Goal: Information Seeking & Learning: Learn about a topic

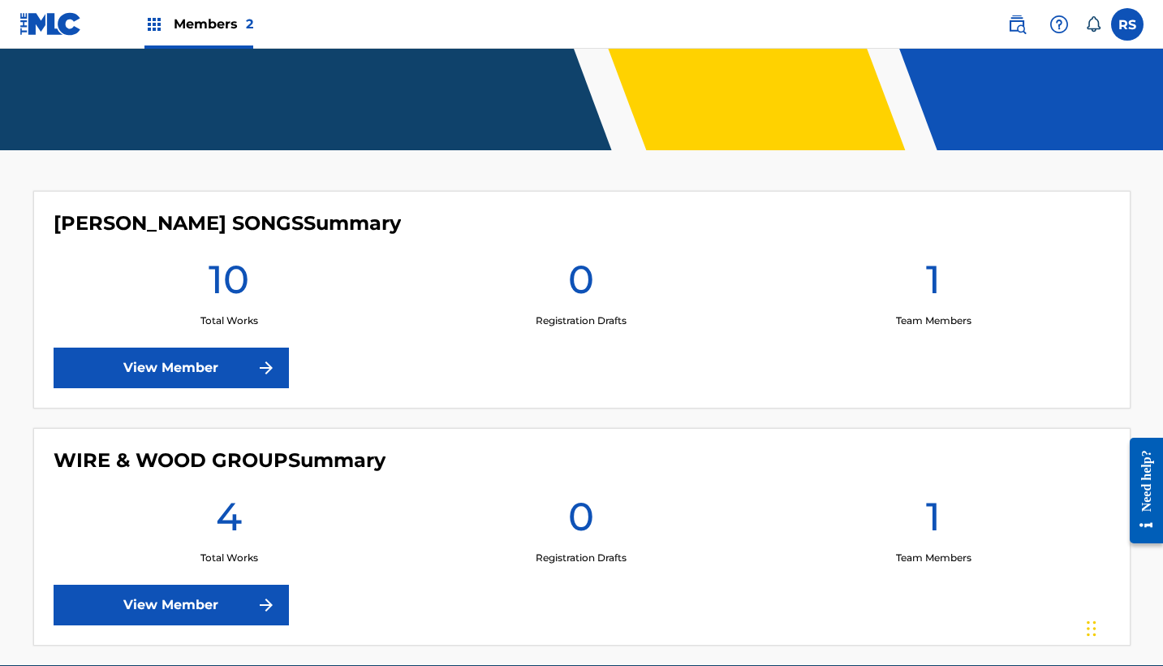
scroll to position [325, 0]
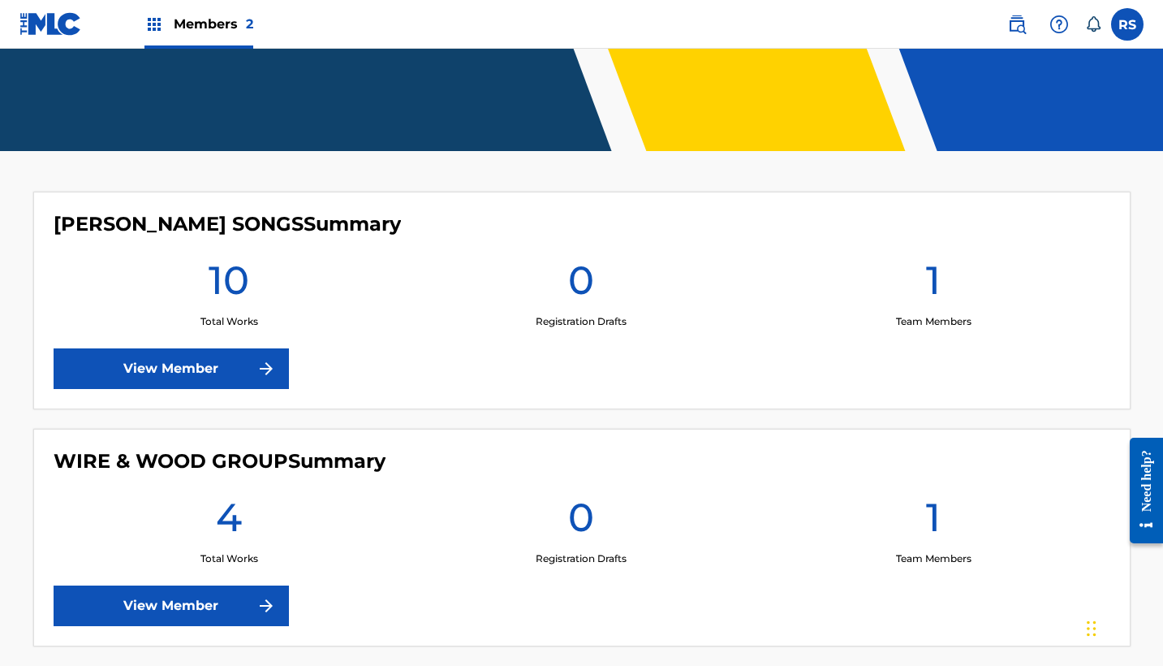
click at [182, 348] on link "View Member" at bounding box center [171, 368] width 235 height 41
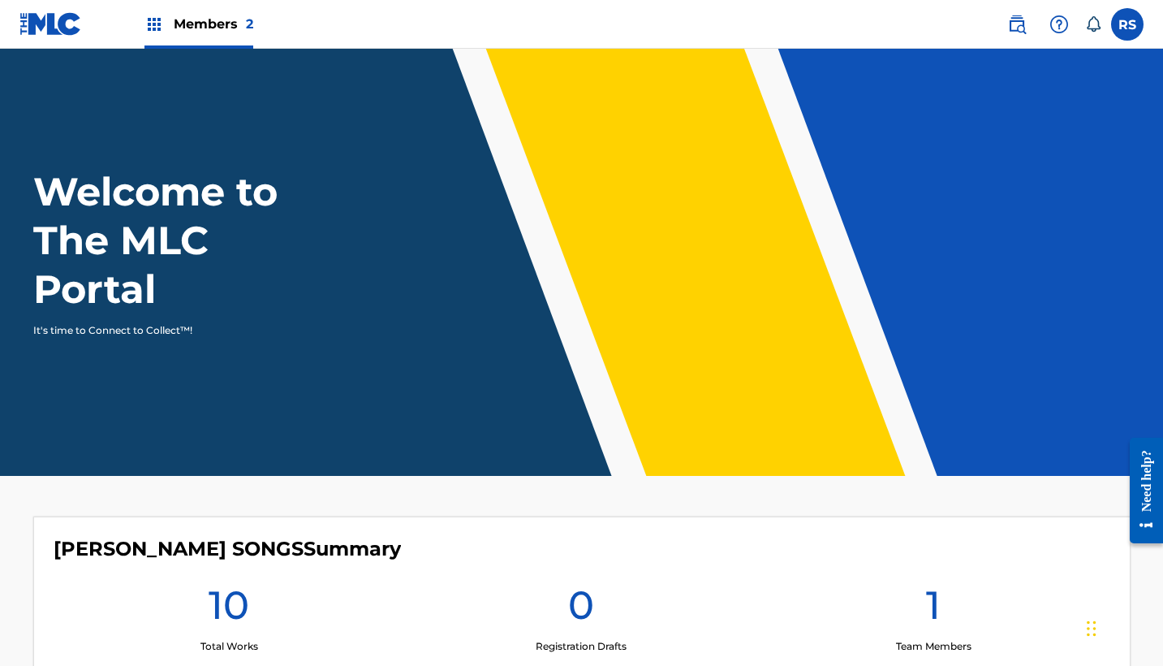
scroll to position [325, 0]
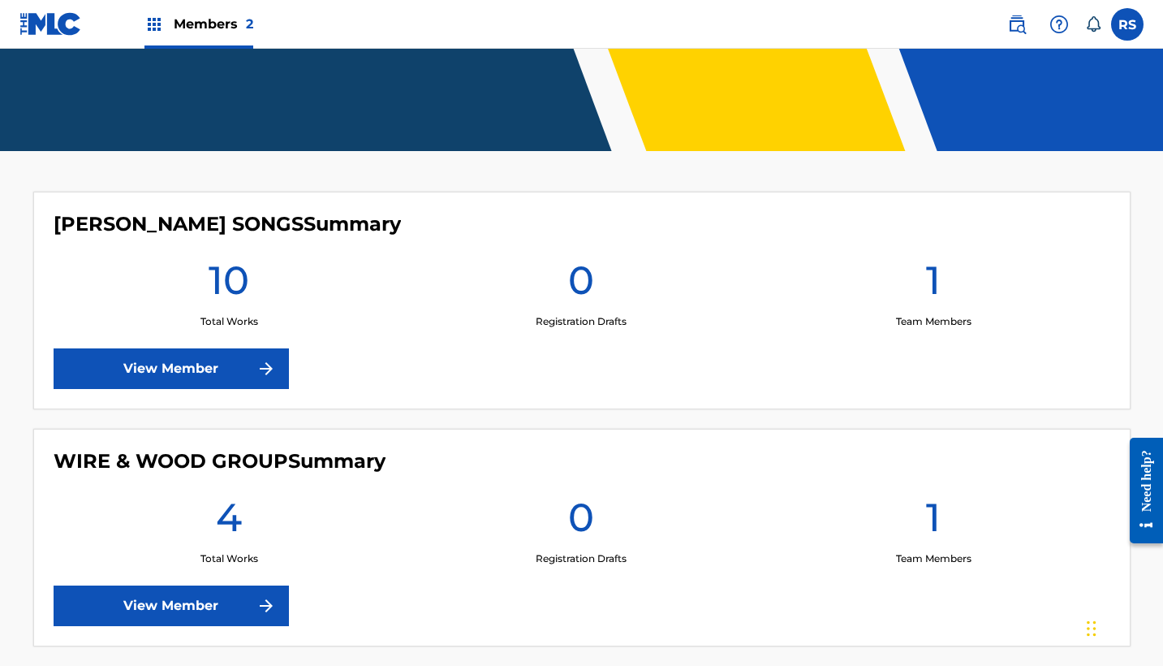
click at [146, 358] on link "View Member" at bounding box center [171, 368] width 235 height 41
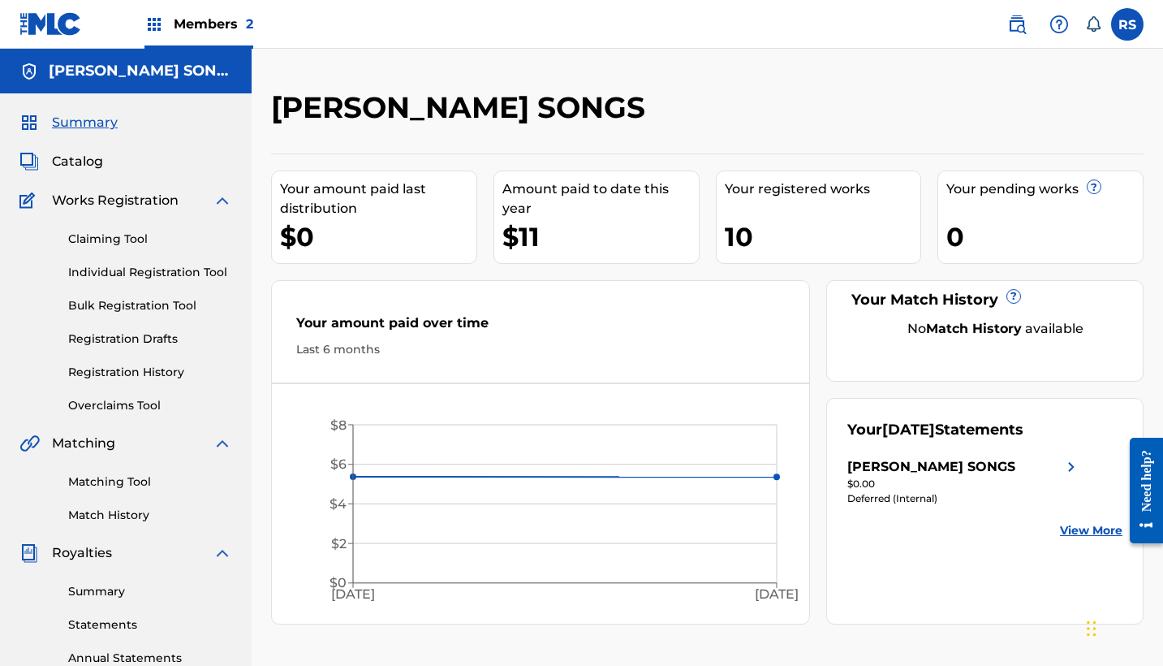
click at [85, 163] on span "Catalog" at bounding box center [77, 161] width 51 height 19
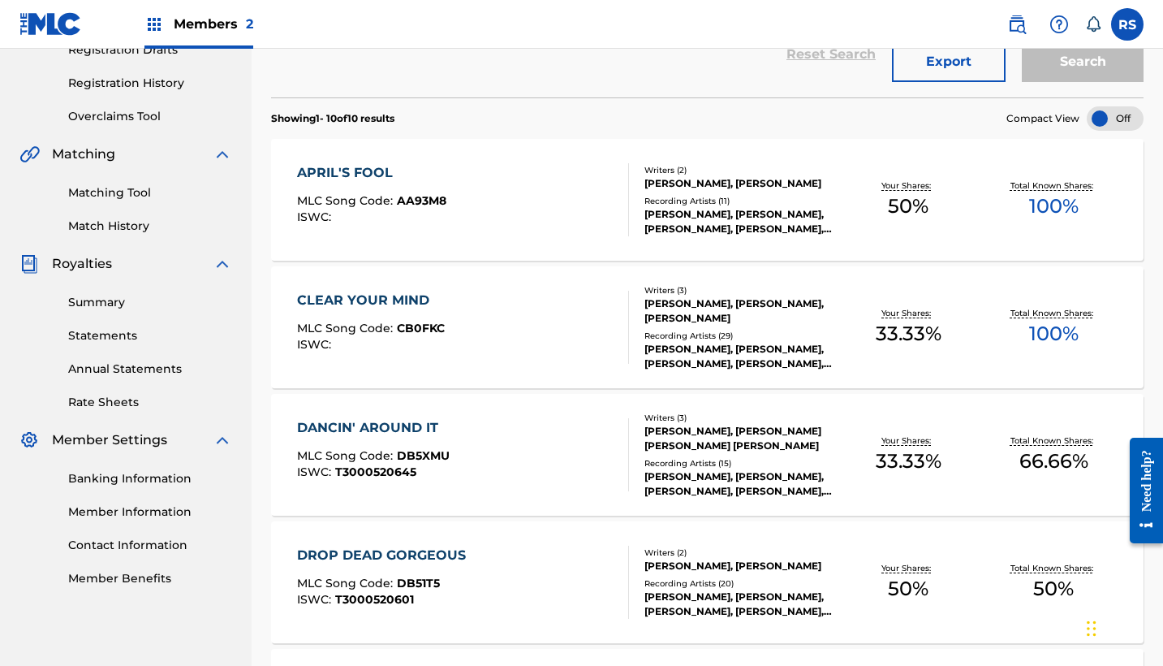
scroll to position [289, 0]
click at [562, 447] on div "DANCIN' AROUND IT MLC Song Code : DB5XMU ISWC : T3000520645" at bounding box center [463, 454] width 332 height 73
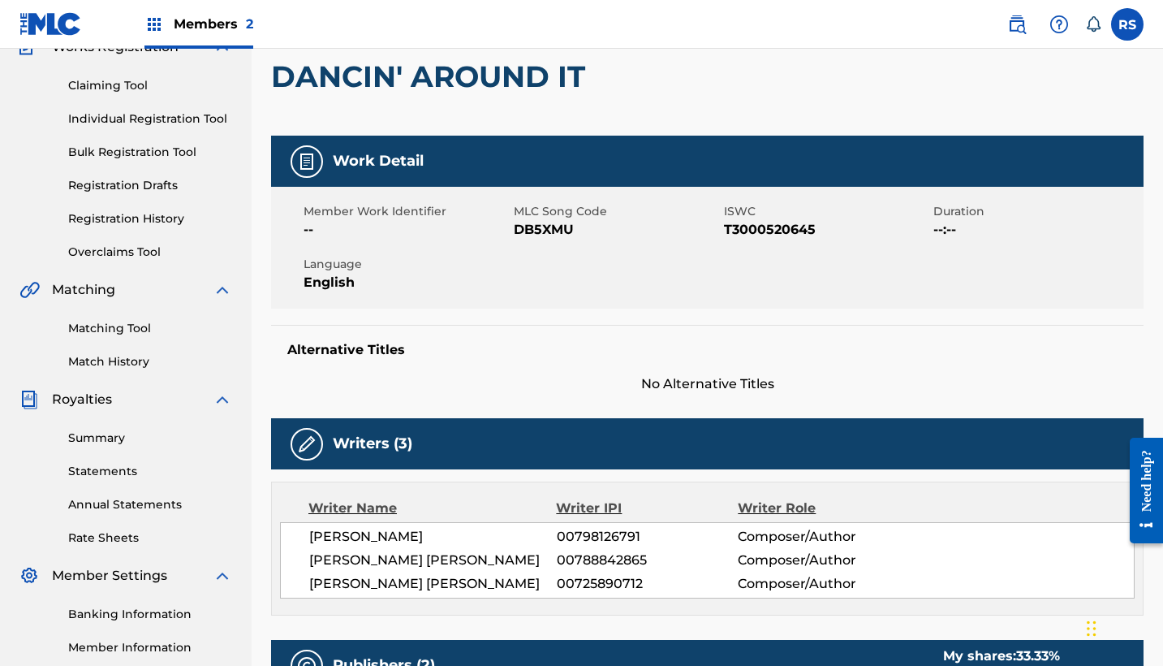
scroll to position [122, 0]
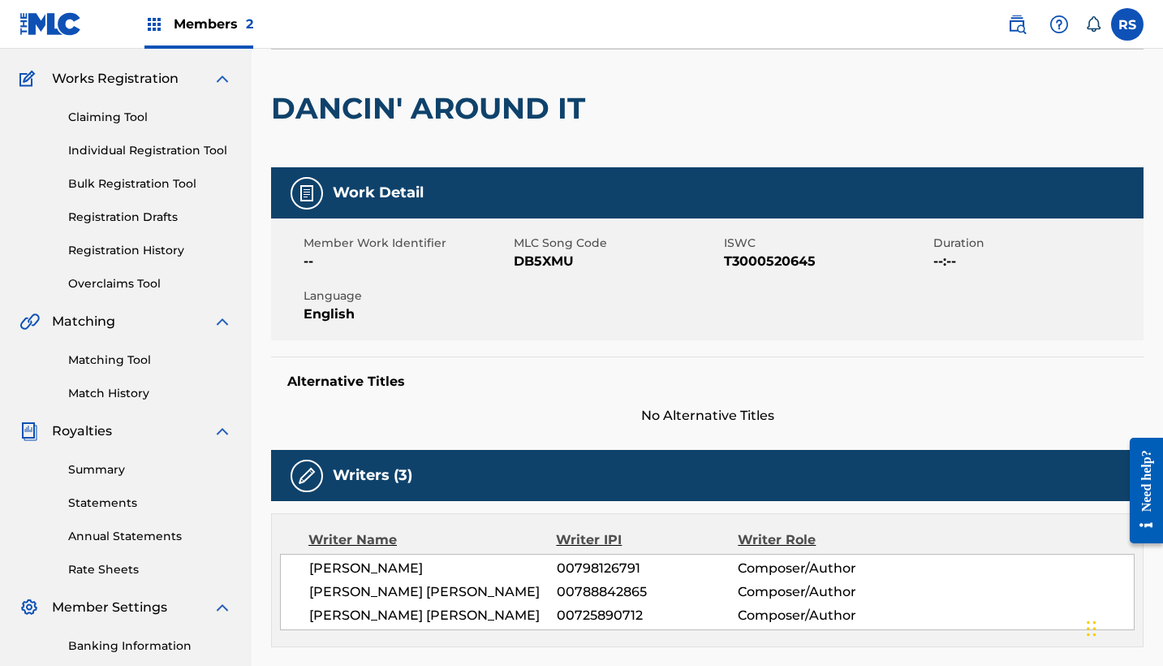
scroll to position [289, 0]
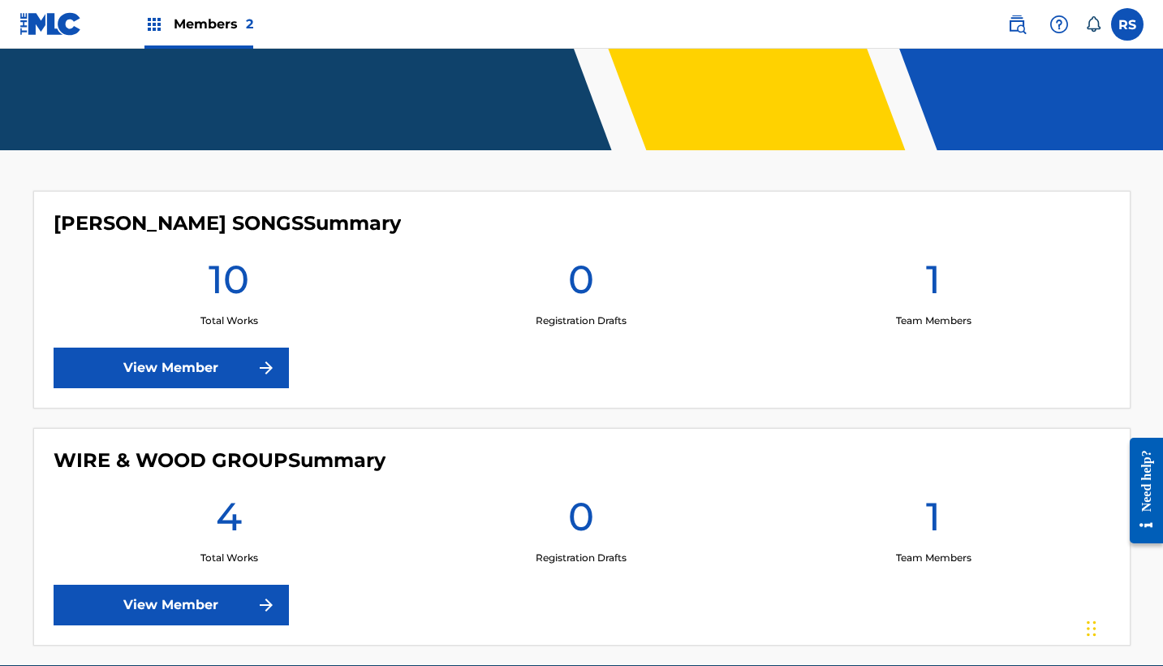
scroll to position [325, 0]
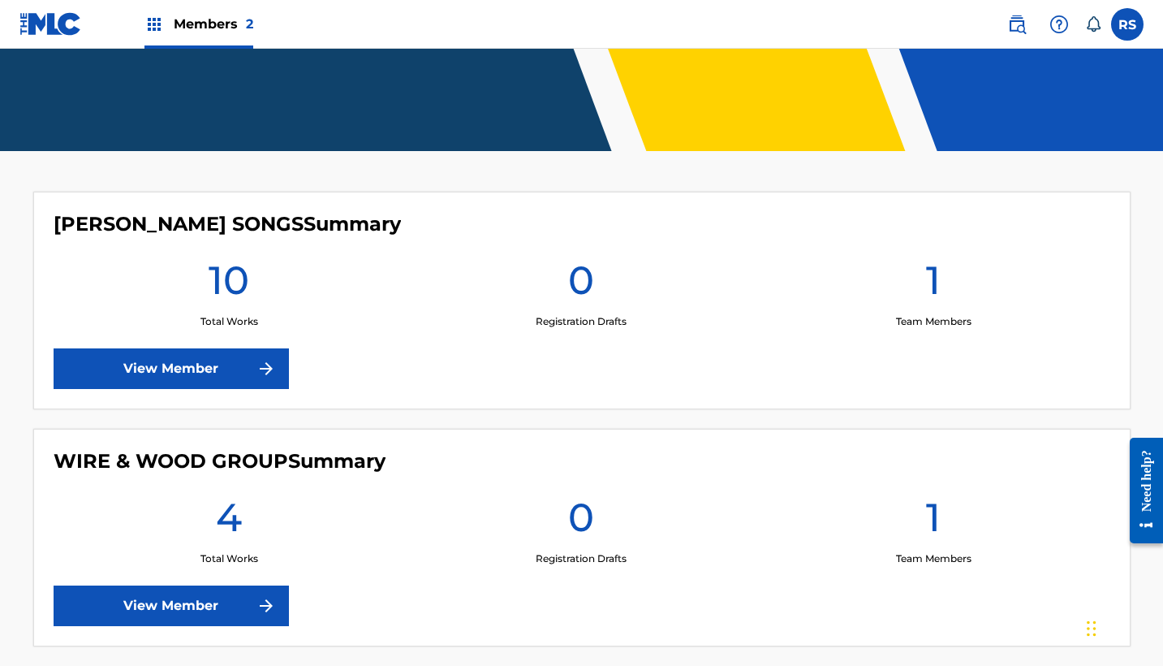
click at [162, 348] on link "View Member" at bounding box center [171, 368] width 235 height 41
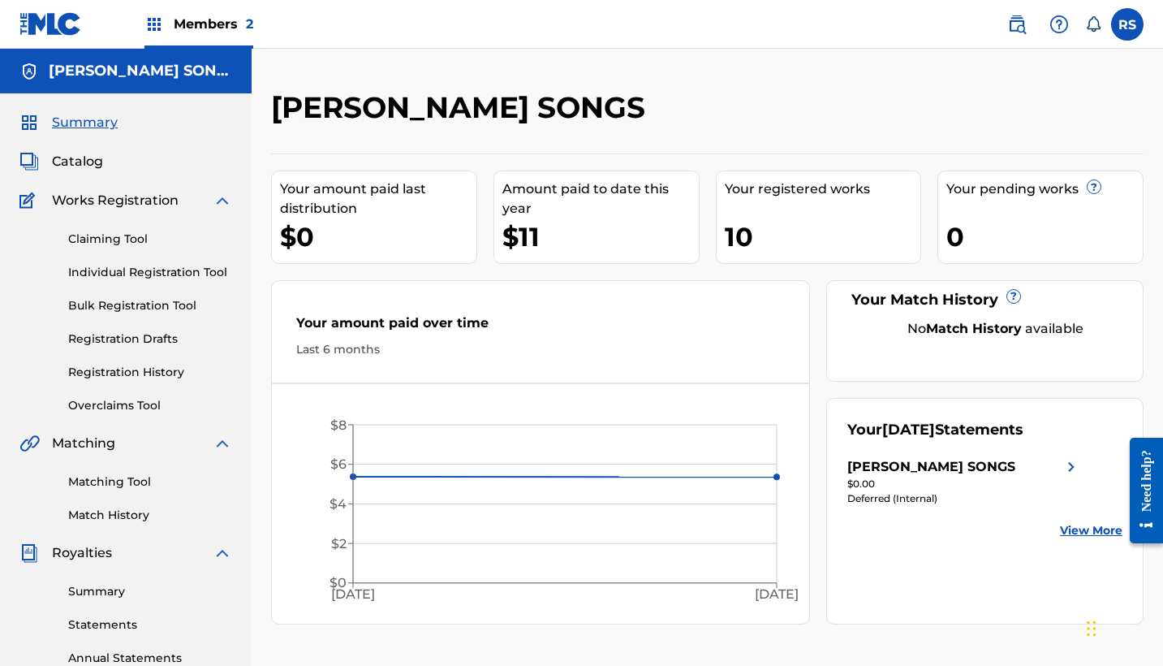
click at [78, 175] on div "Summary Catalog Works Registration Claiming Tool Individual Registration Tool B…" at bounding box center [126, 494] width 252 height 802
click at [82, 159] on span "Catalog" at bounding box center [77, 161] width 51 height 19
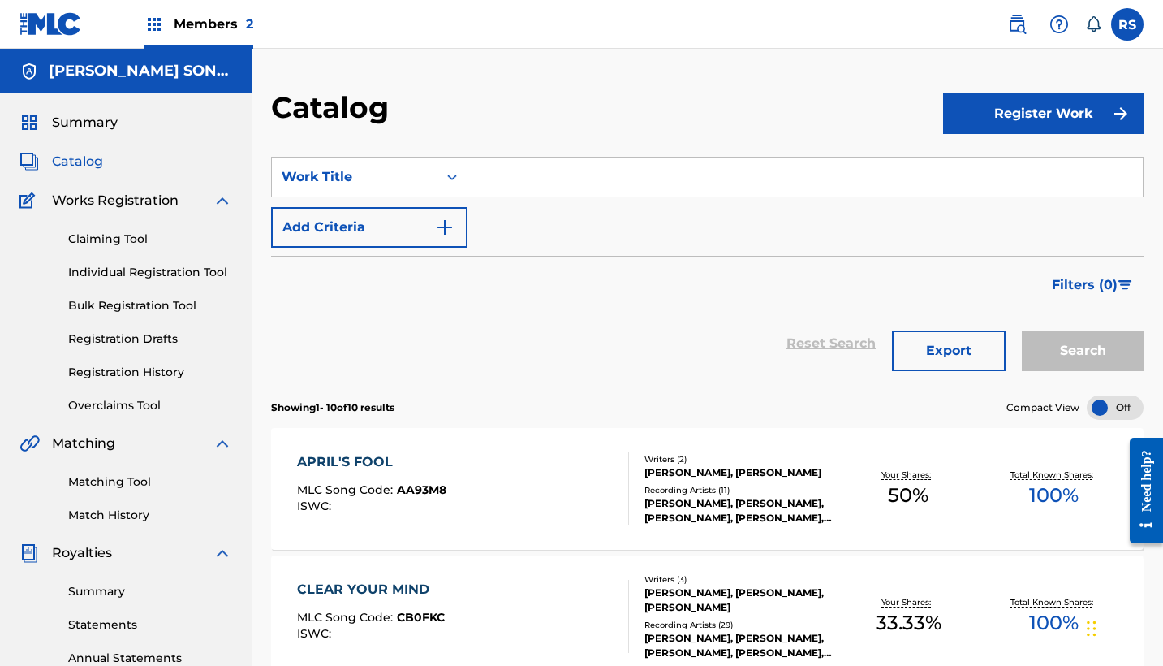
click at [97, 126] on span "Summary" at bounding box center [85, 122] width 66 height 19
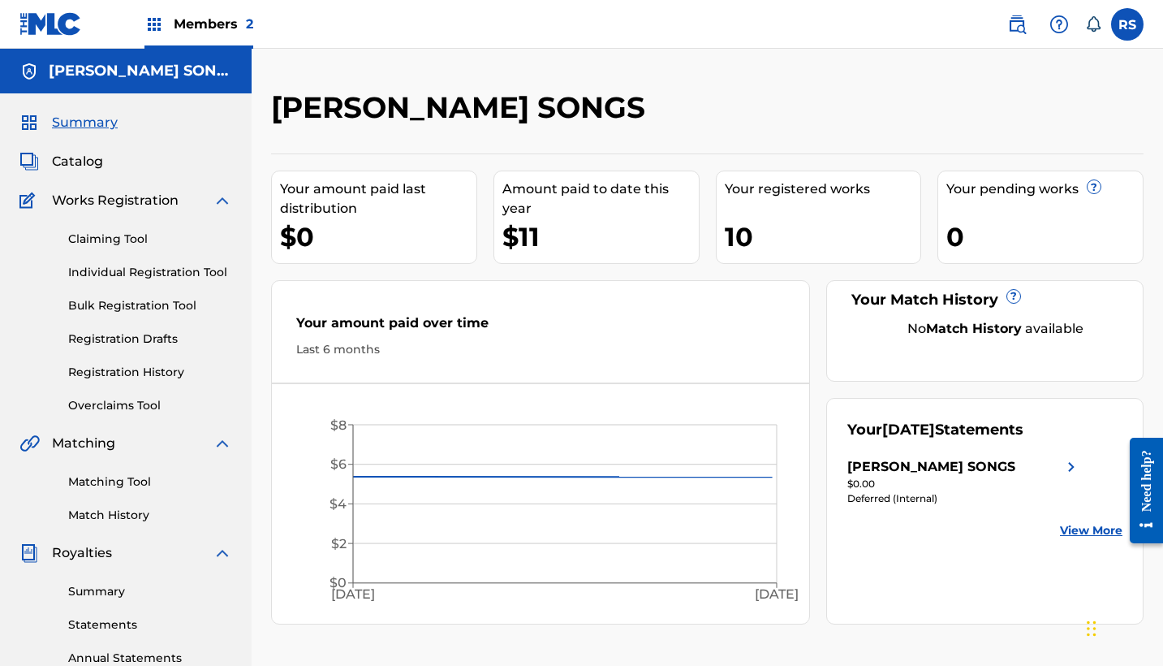
click at [53, 29] on img at bounding box center [50, 24] width 62 height 24
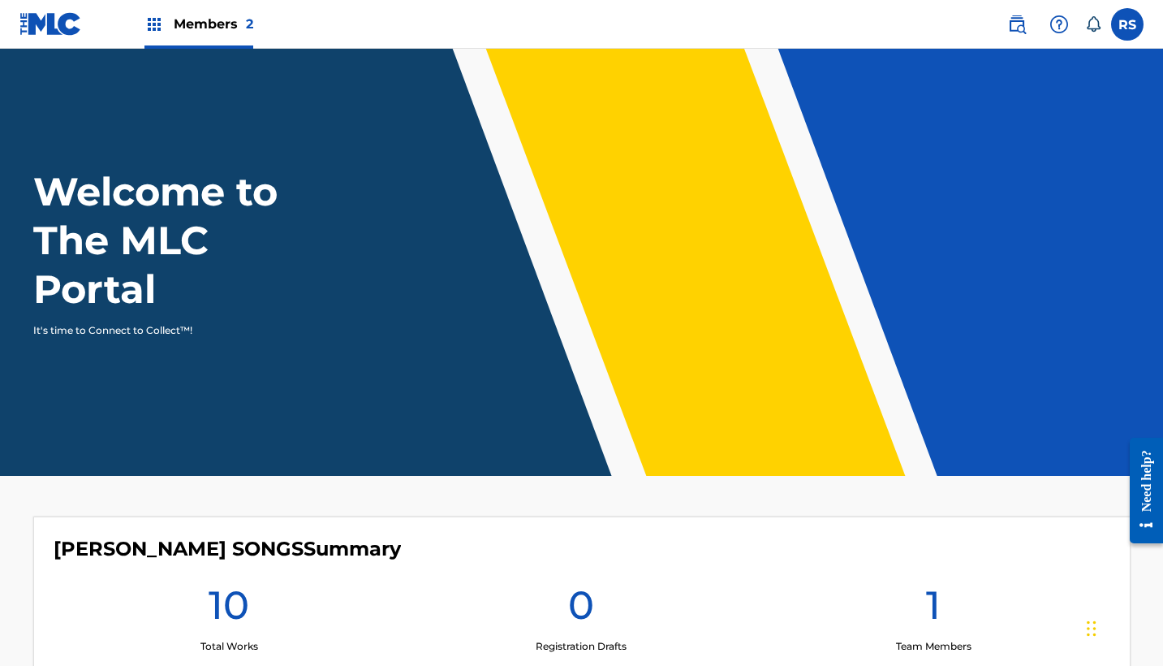
click at [142, 28] on div "Members 2" at bounding box center [136, 24] width 234 height 48
click at [153, 24] on img at bounding box center [153, 24] width 19 height 19
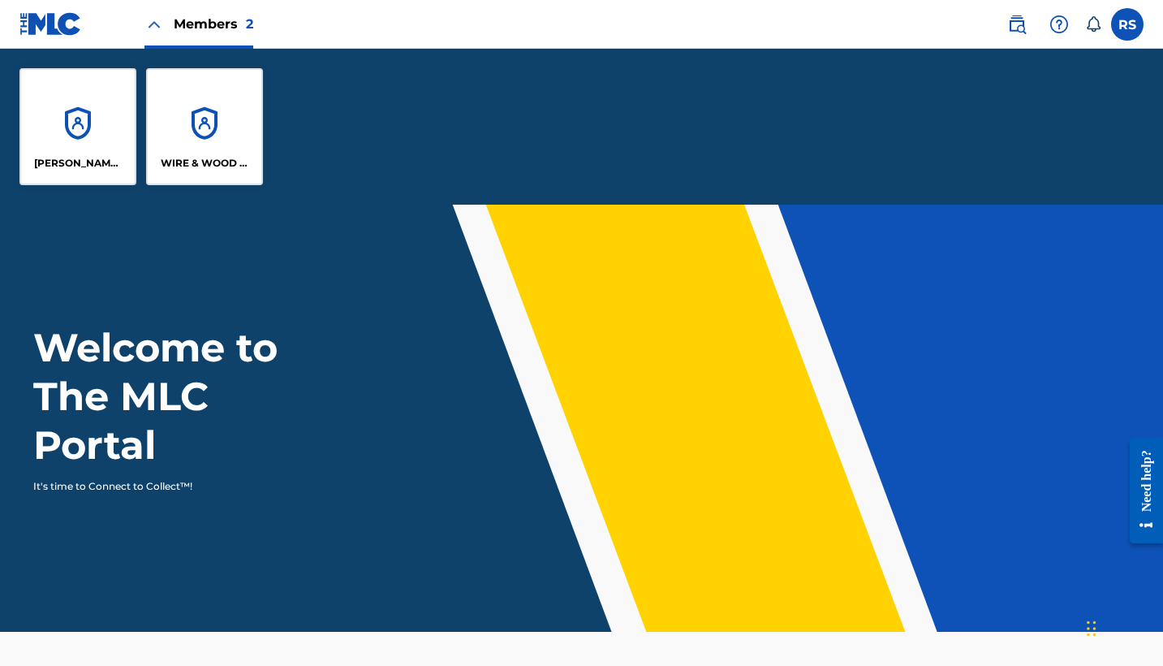
click at [317, 39] on nav "Members 2 RS RS [PERSON_NAME] [EMAIL_ADDRESS][DOMAIN_NAME] Notification Prefere…" at bounding box center [581, 24] width 1163 height 49
click at [1025, 26] on img at bounding box center [1016, 24] width 19 height 19
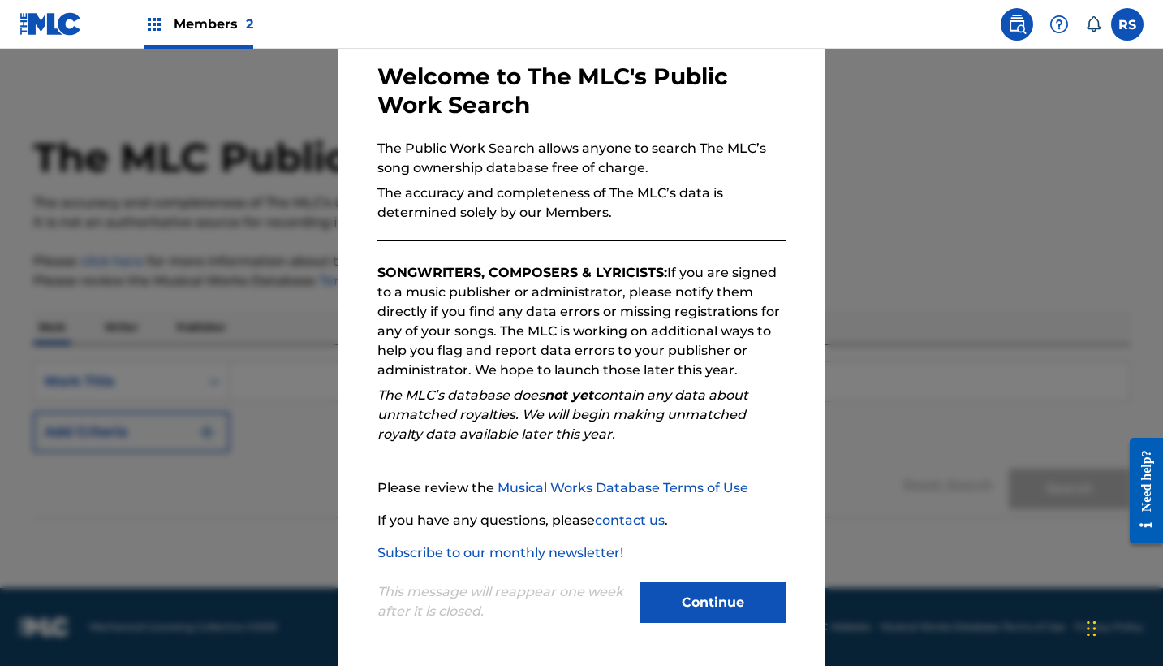
scroll to position [77, 0]
click at [706, 606] on button "Continue" at bounding box center [713, 602] width 146 height 41
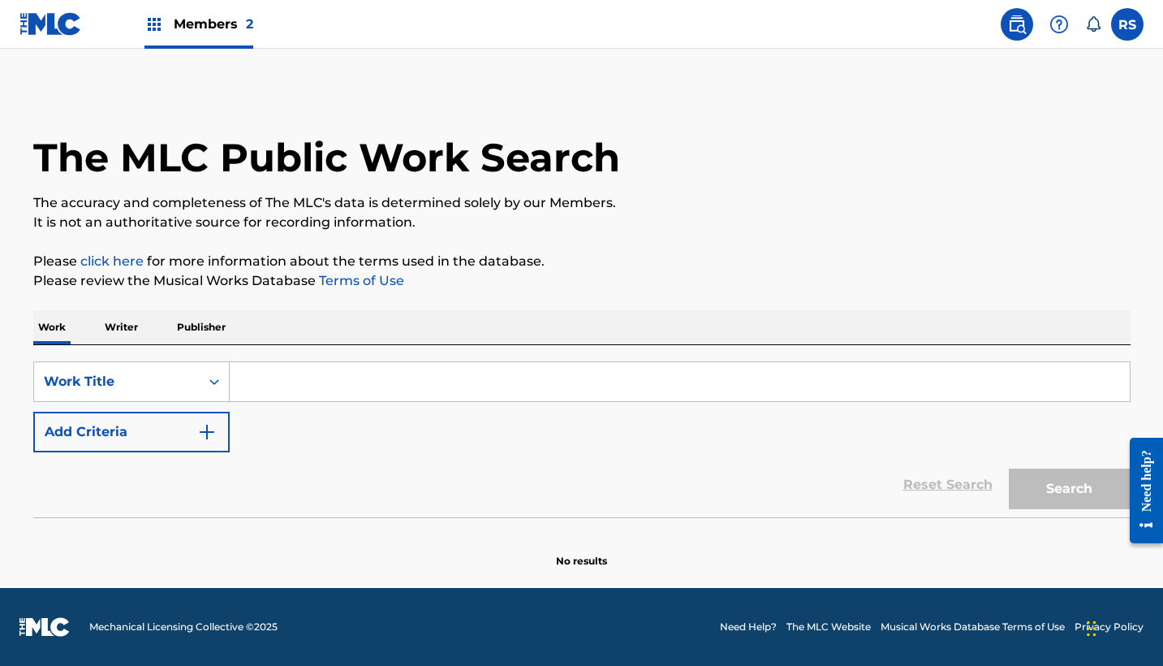
click at [459, 383] on input "Search Form" at bounding box center [680, 381] width 900 height 39
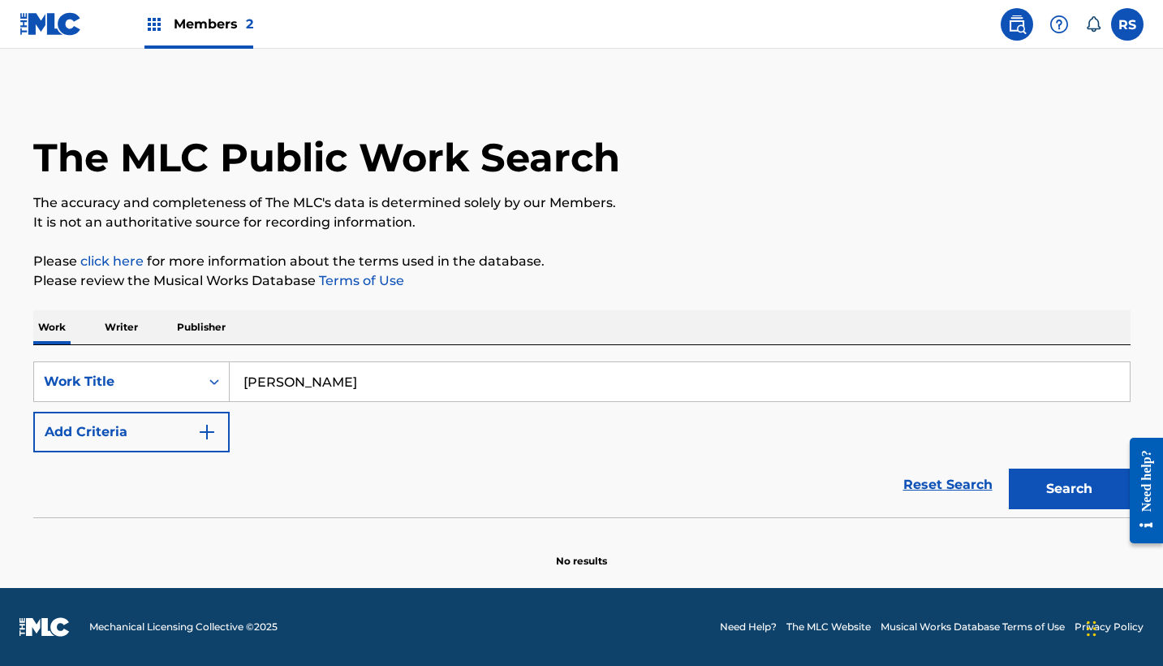
type input "[PERSON_NAME]"
drag, startPoint x: 459, startPoint y: 383, endPoint x: 163, endPoint y: 387, distance: 295.5
click at [163, 387] on div "Work Title" at bounding box center [117, 381] width 146 height 19
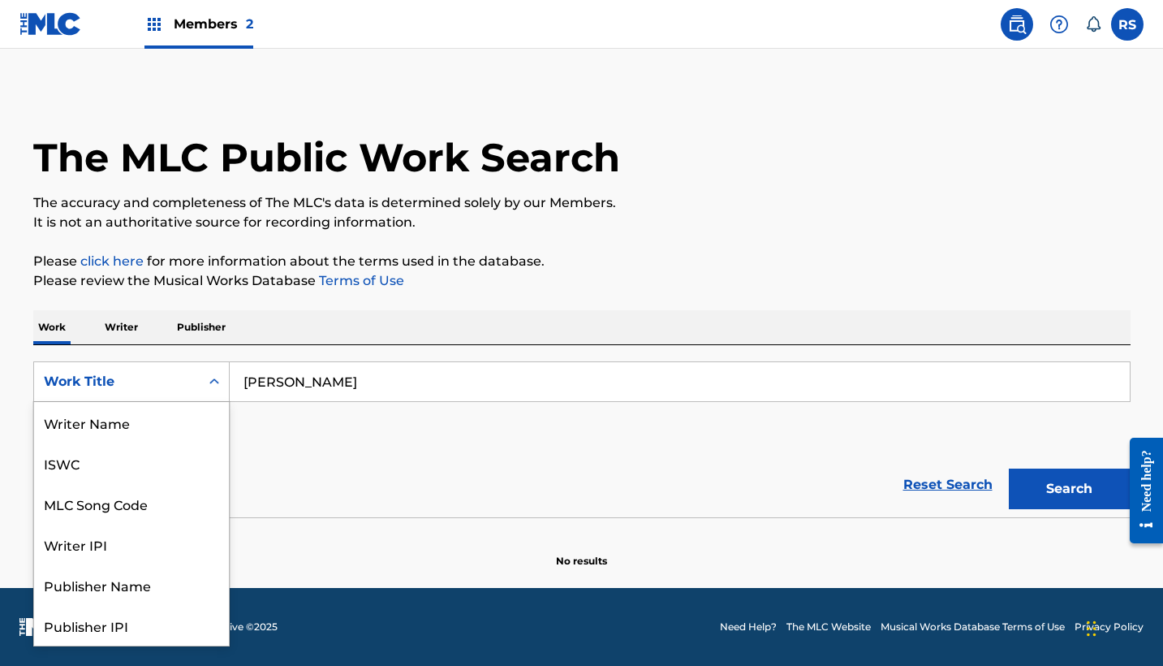
scroll to position [81, 0]
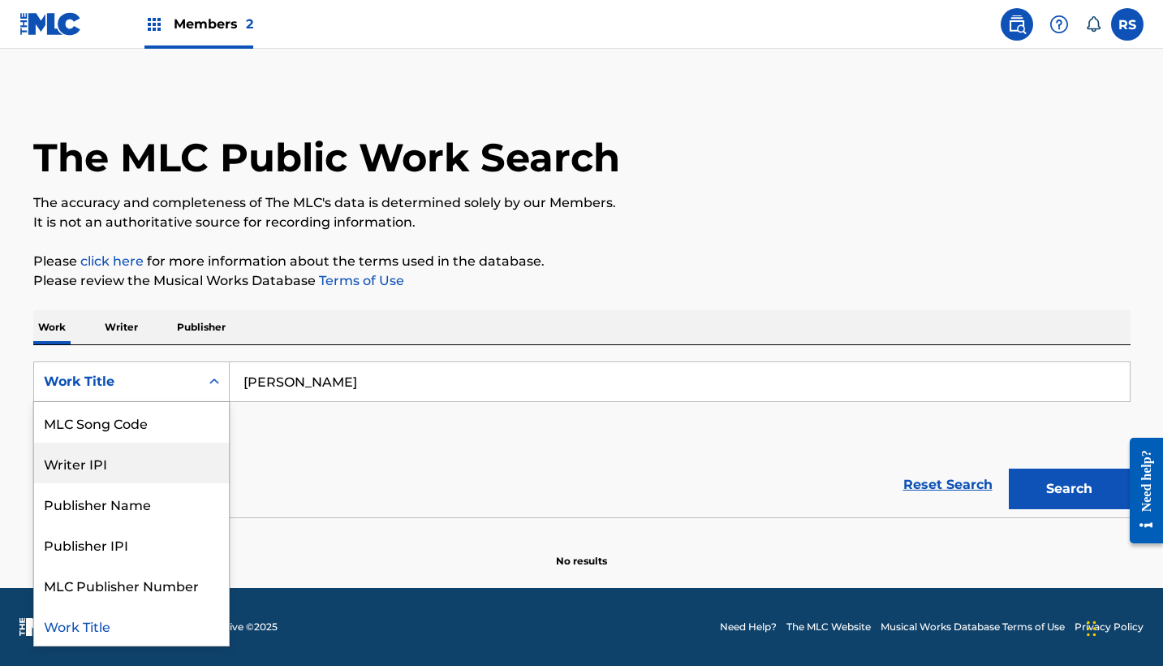
click at [130, 470] on div "Writer IPI" at bounding box center [131, 462] width 195 height 41
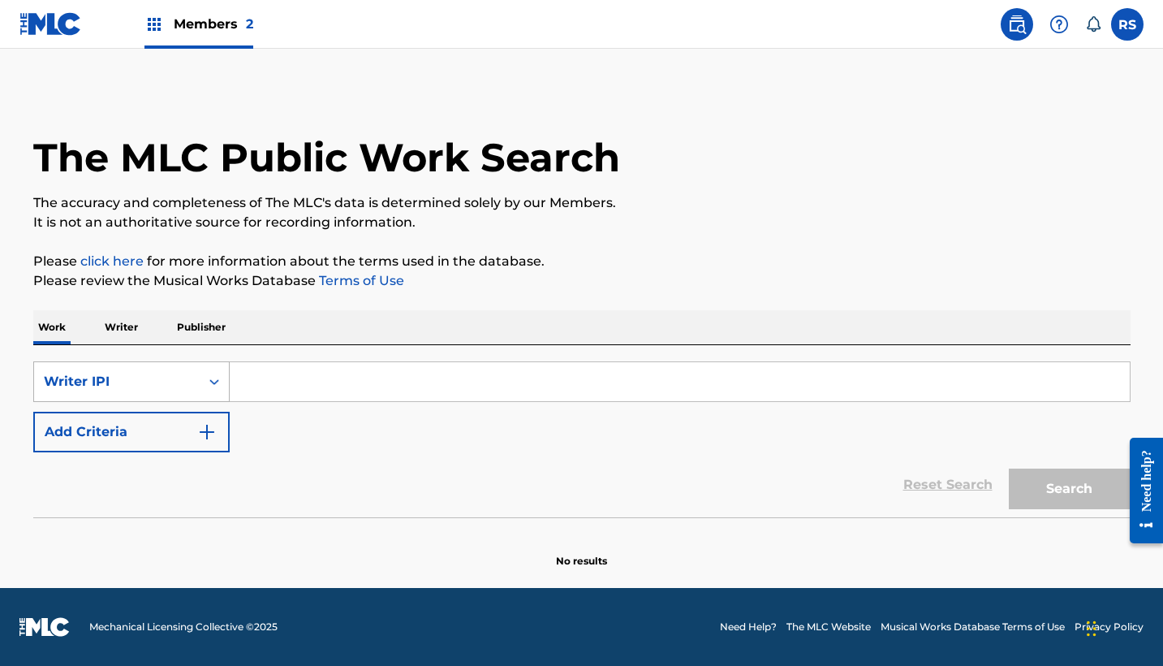
click at [201, 387] on div "Search Form" at bounding box center [214, 381] width 29 height 29
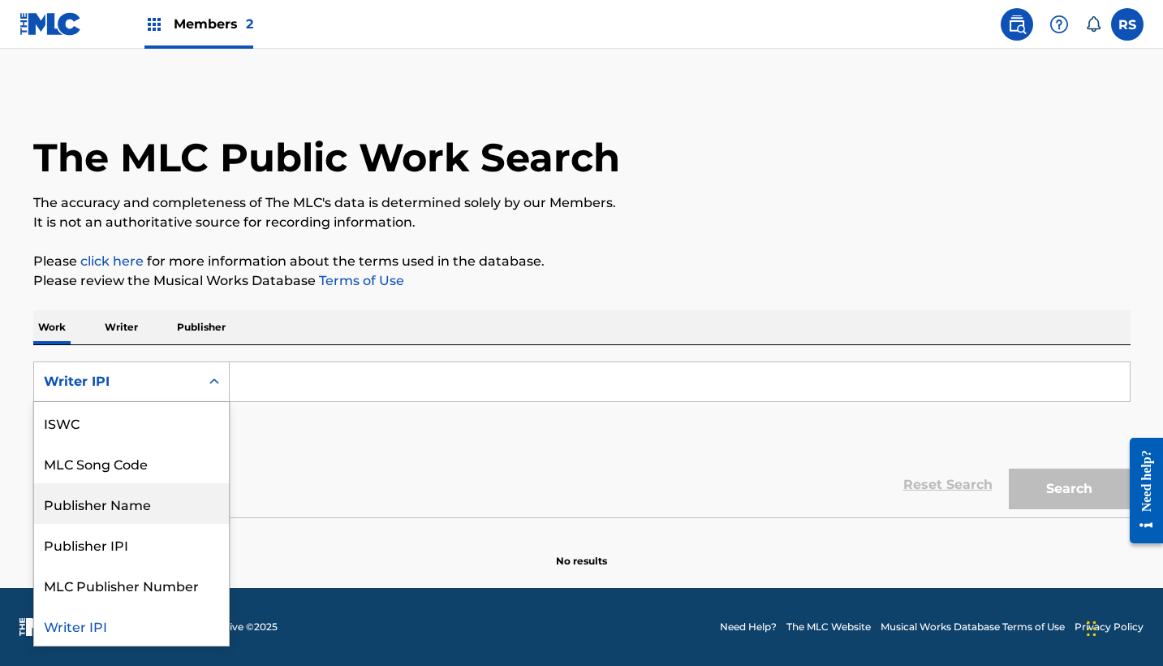
scroll to position [25, 0]
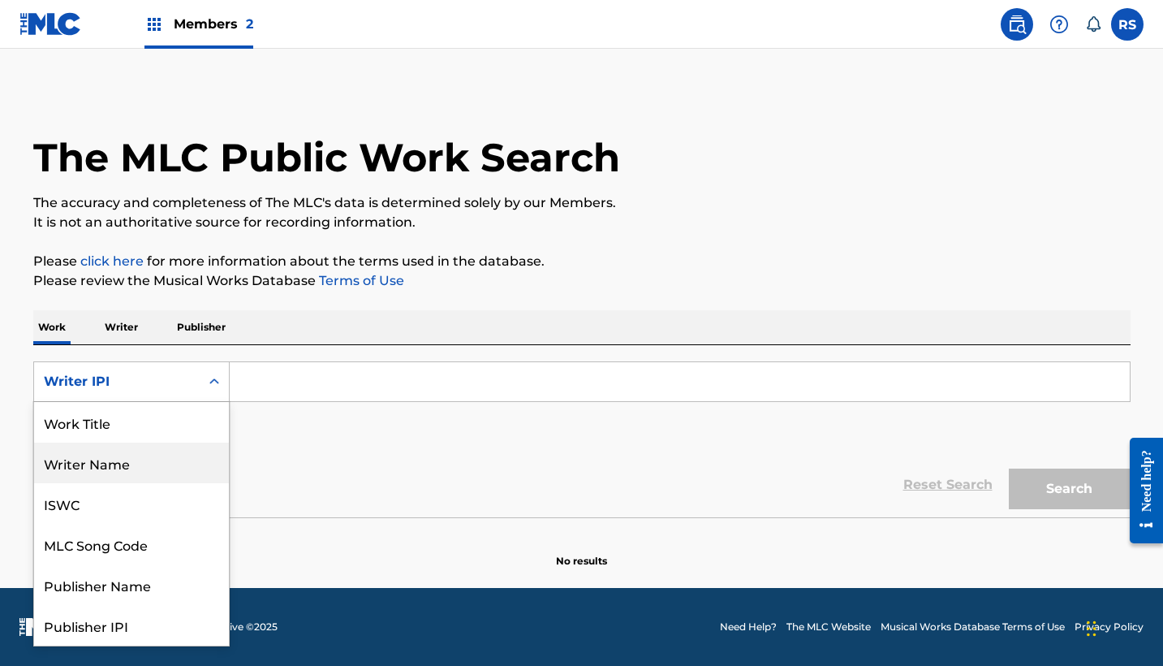
click at [163, 468] on div "Writer Name" at bounding box center [131, 462] width 195 height 41
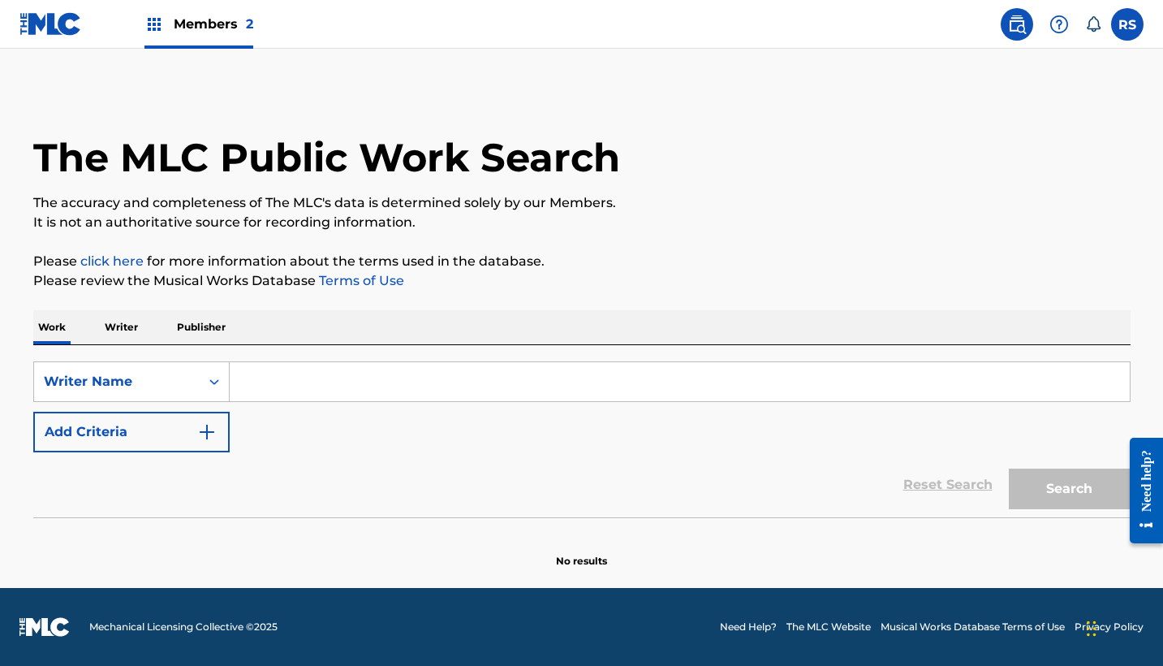
click at [308, 392] on input "Search Form" at bounding box center [680, 381] width 900 height 39
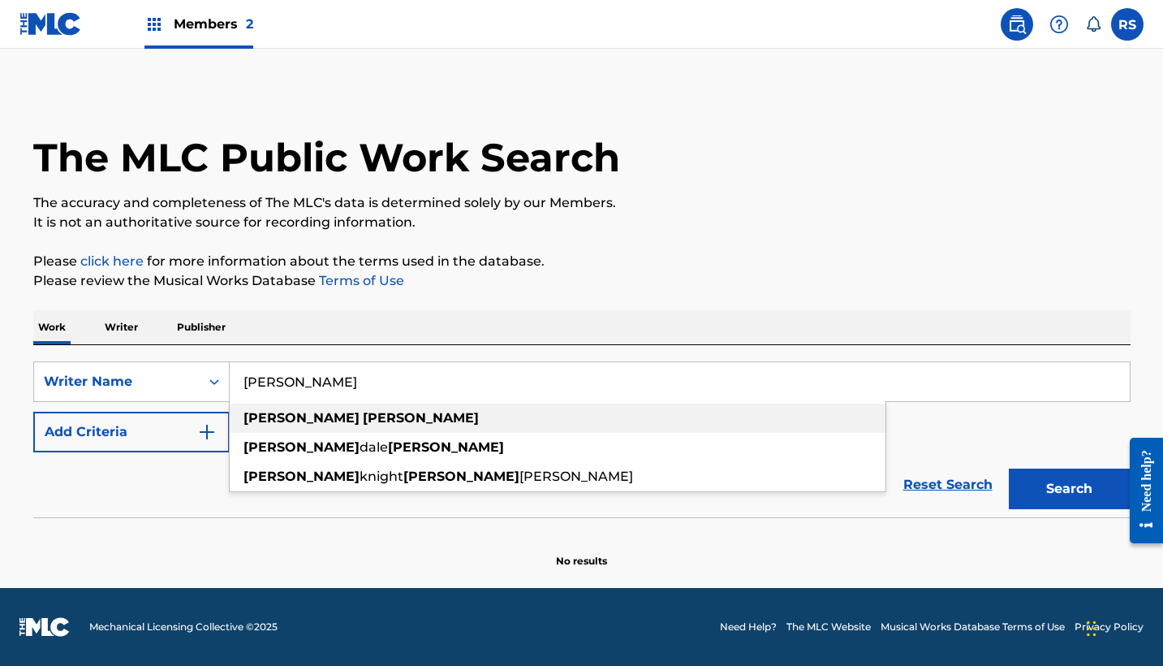
click at [377, 412] on div "[PERSON_NAME]" at bounding box center [558, 417] width 656 height 29
type input "[PERSON_NAME]"
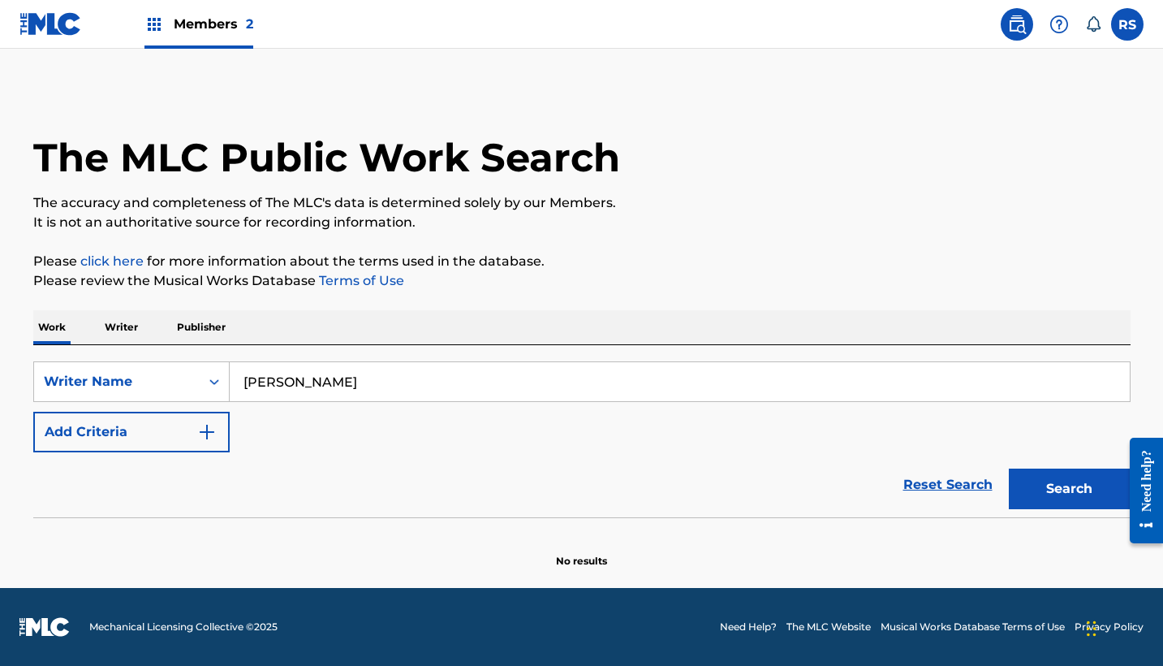
click at [1042, 485] on button "Search" at bounding box center [1070, 488] width 122 height 41
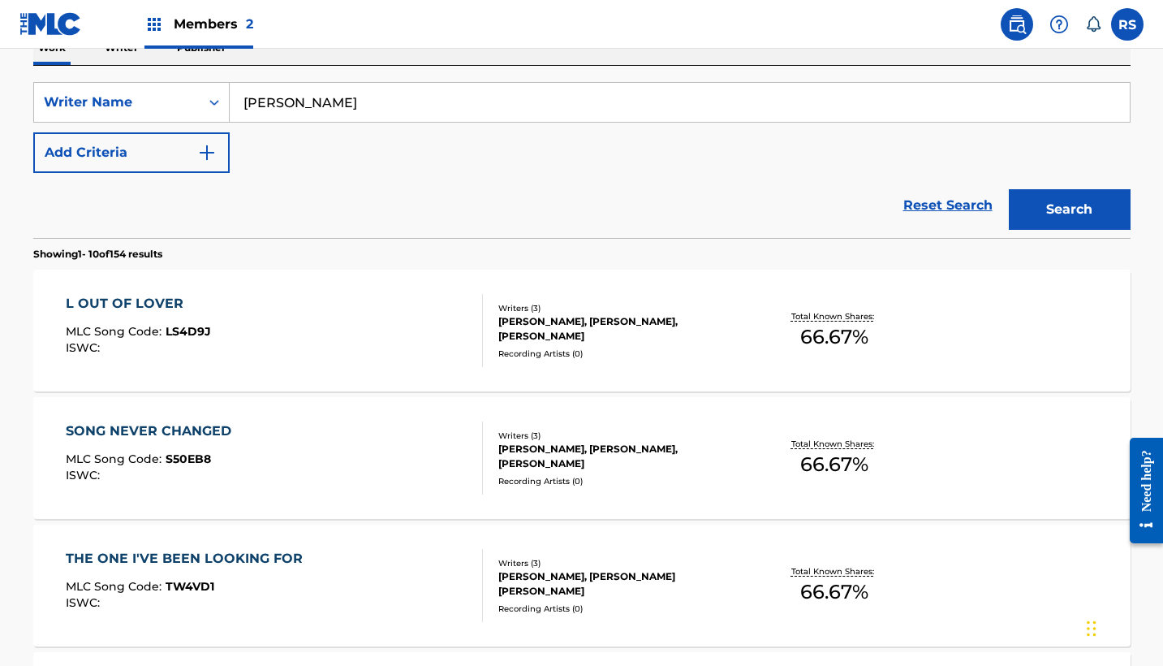
scroll to position [287, 0]
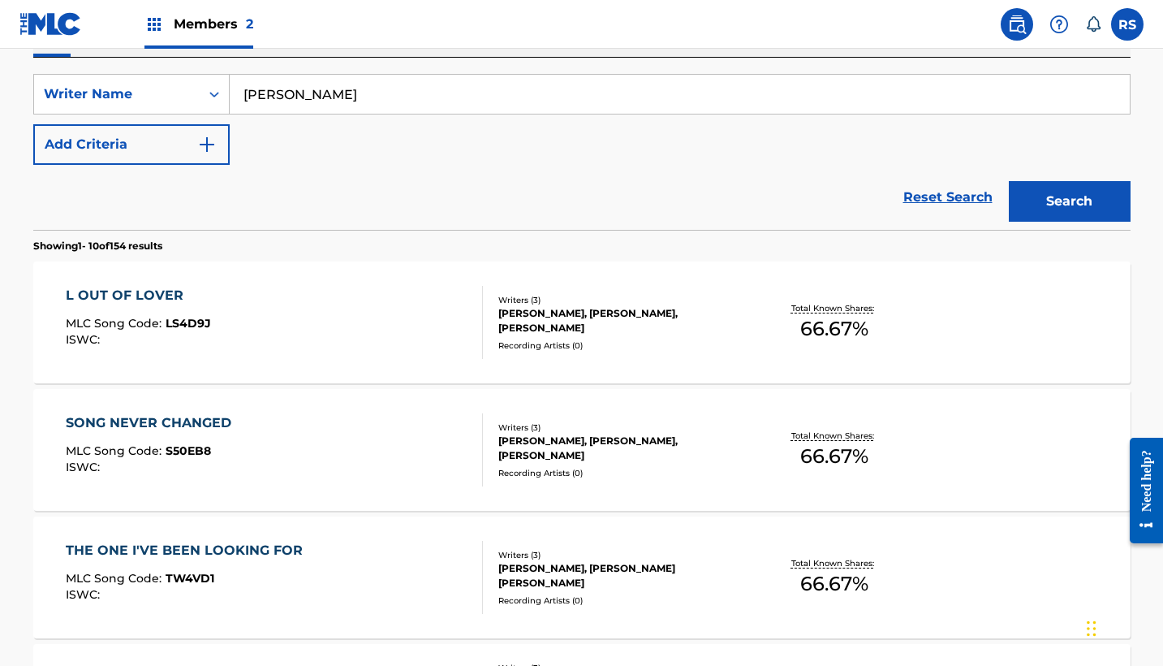
click at [141, 296] on div "L OUT OF LOVER" at bounding box center [138, 295] width 145 height 19
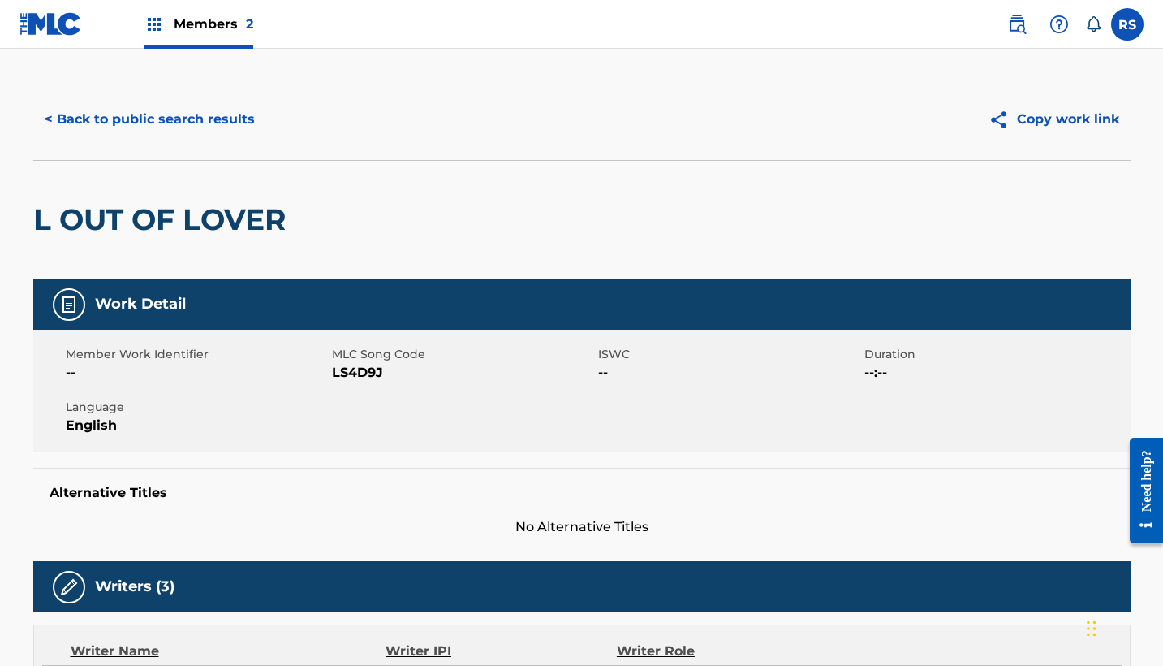
scroll to position [6, 0]
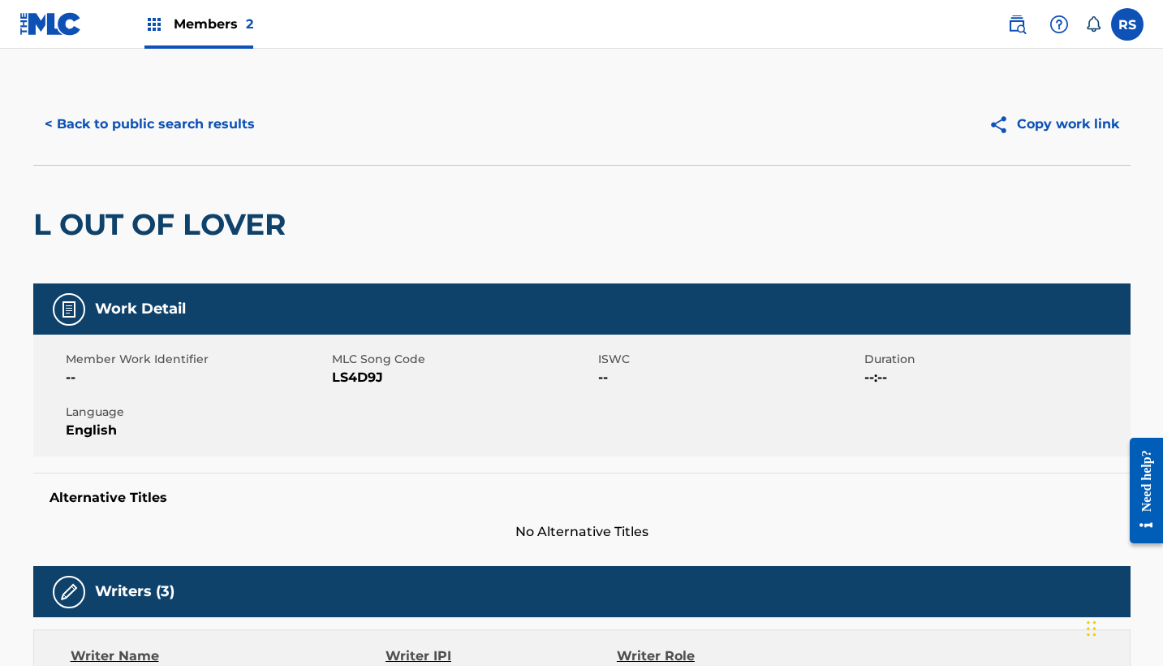
click at [61, 125] on button "< Back to public search results" at bounding box center [149, 124] width 233 height 41
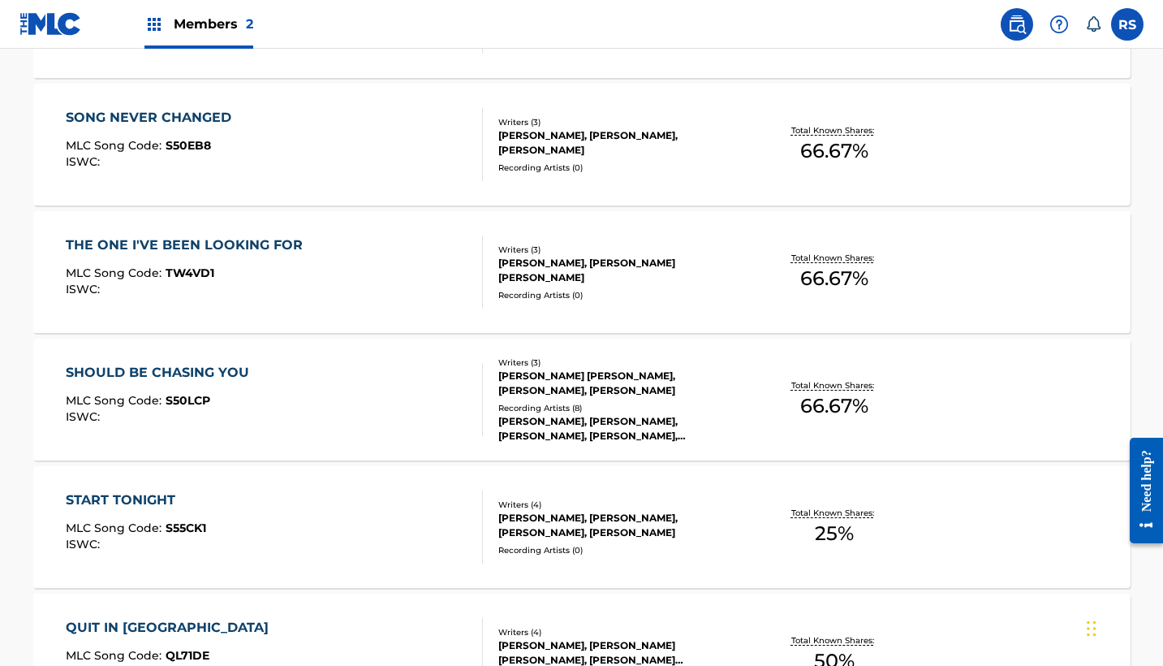
scroll to position [611, 0]
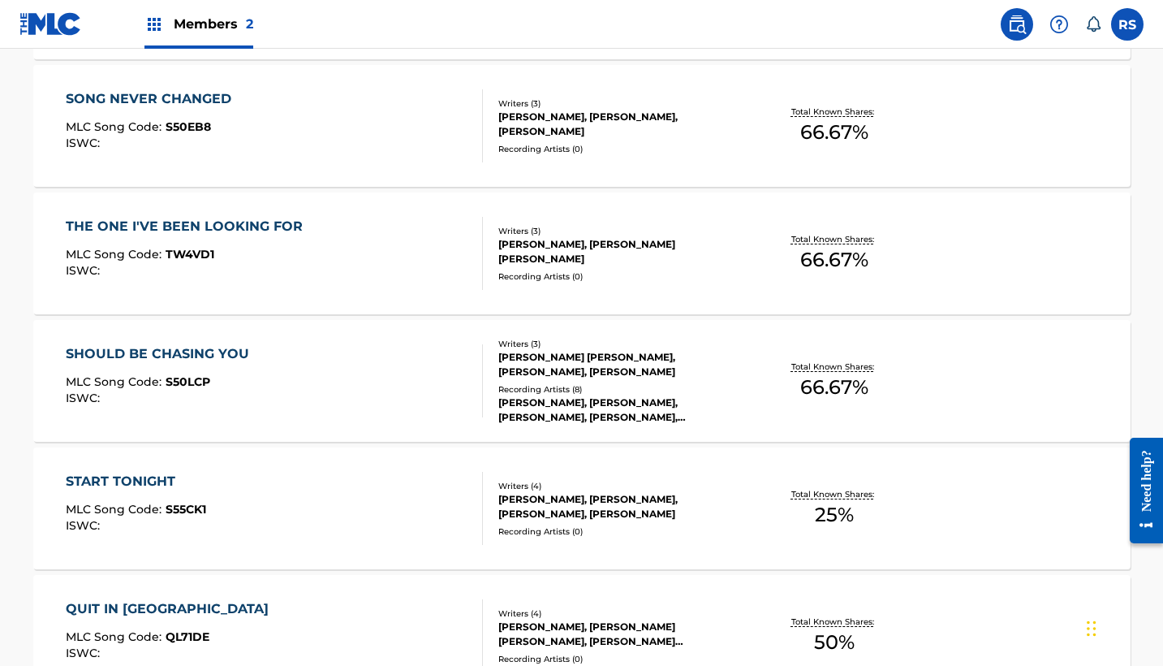
click at [312, 394] on div "SHOULD BE CHASING YOU MLC Song Code : S50LCP ISWC :" at bounding box center [274, 380] width 417 height 73
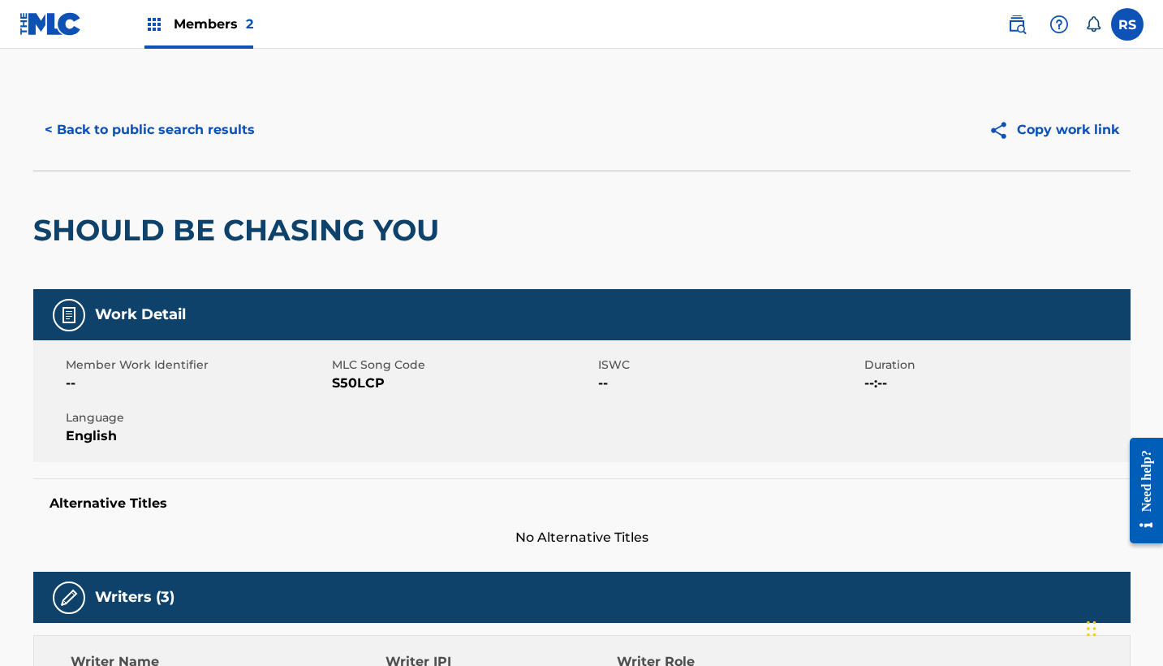
click at [183, 21] on span "Members 2" at bounding box center [214, 24] width 80 height 19
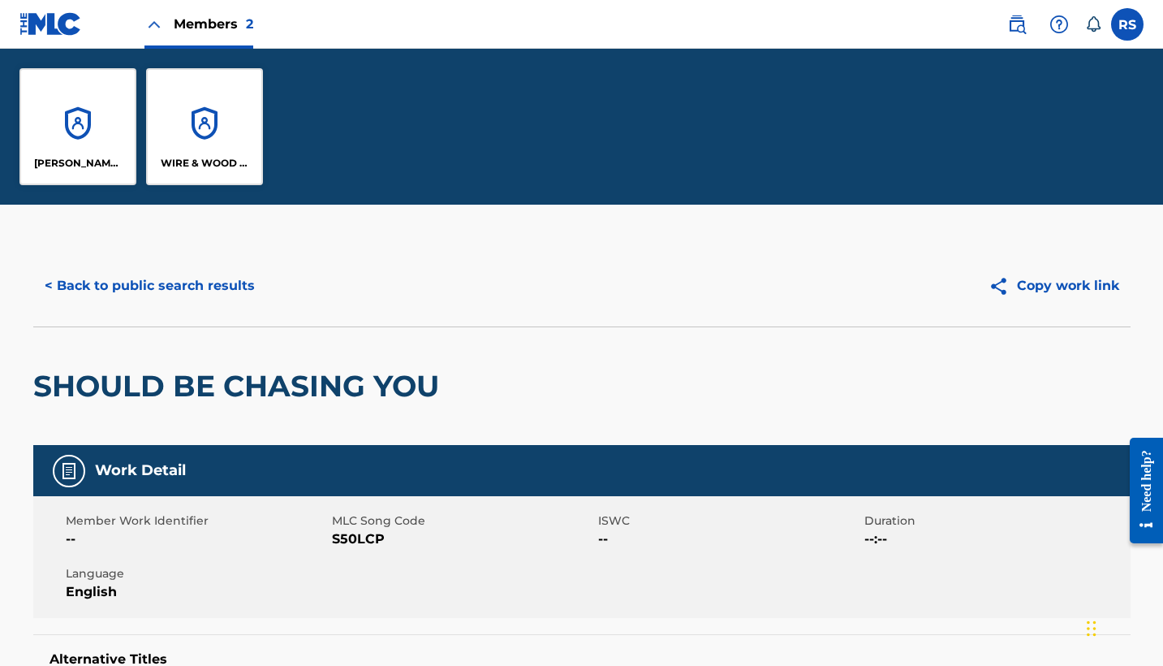
click at [216, 155] on div "WIRE & WOOD GROUP" at bounding box center [204, 126] width 117 height 117
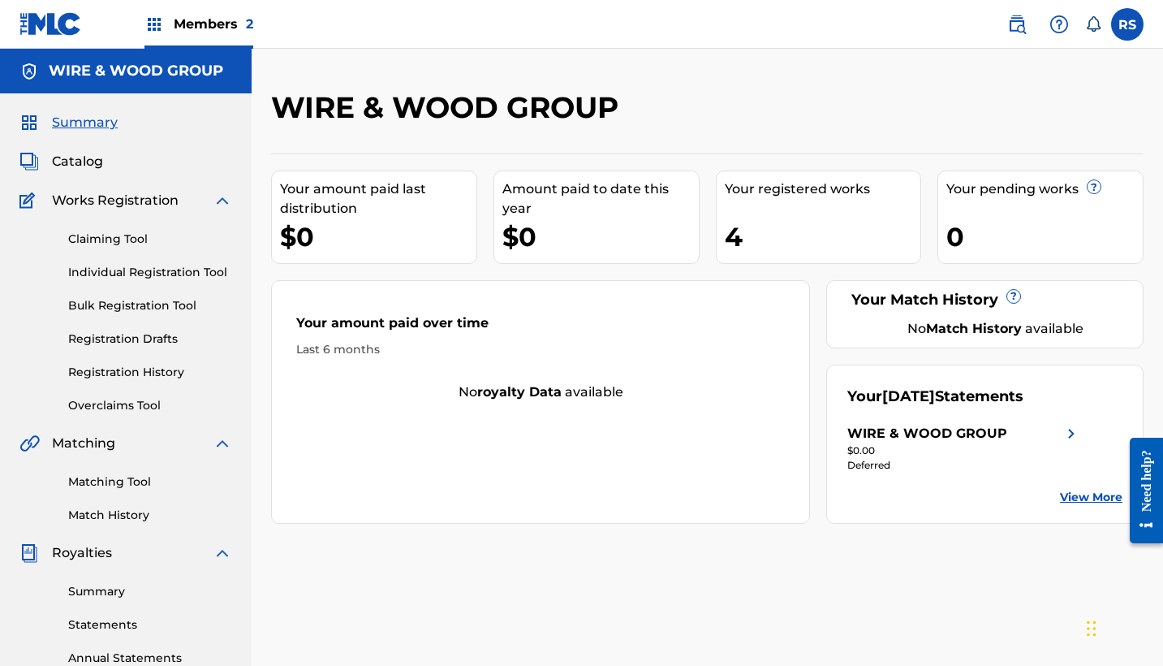
click at [92, 157] on span "Catalog" at bounding box center [77, 161] width 51 height 19
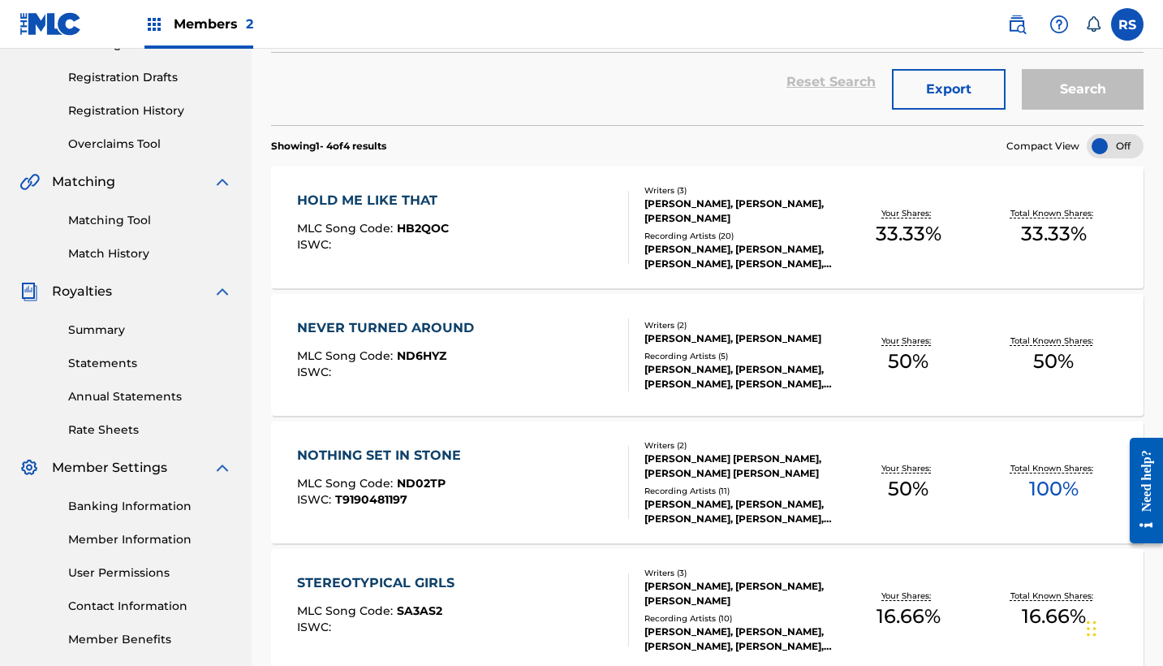
scroll to position [265, 0]
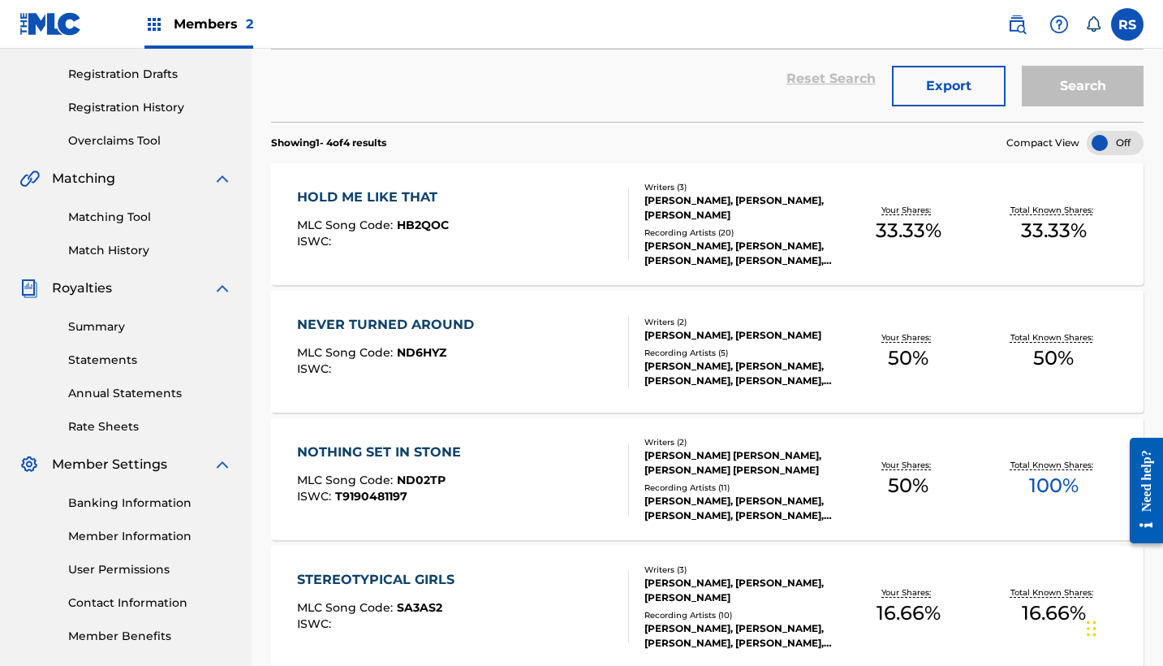
click at [570, 343] on div "NEVER TURNED AROUND MLC Song Code : ND6HYZ ISWC :" at bounding box center [463, 351] width 332 height 73
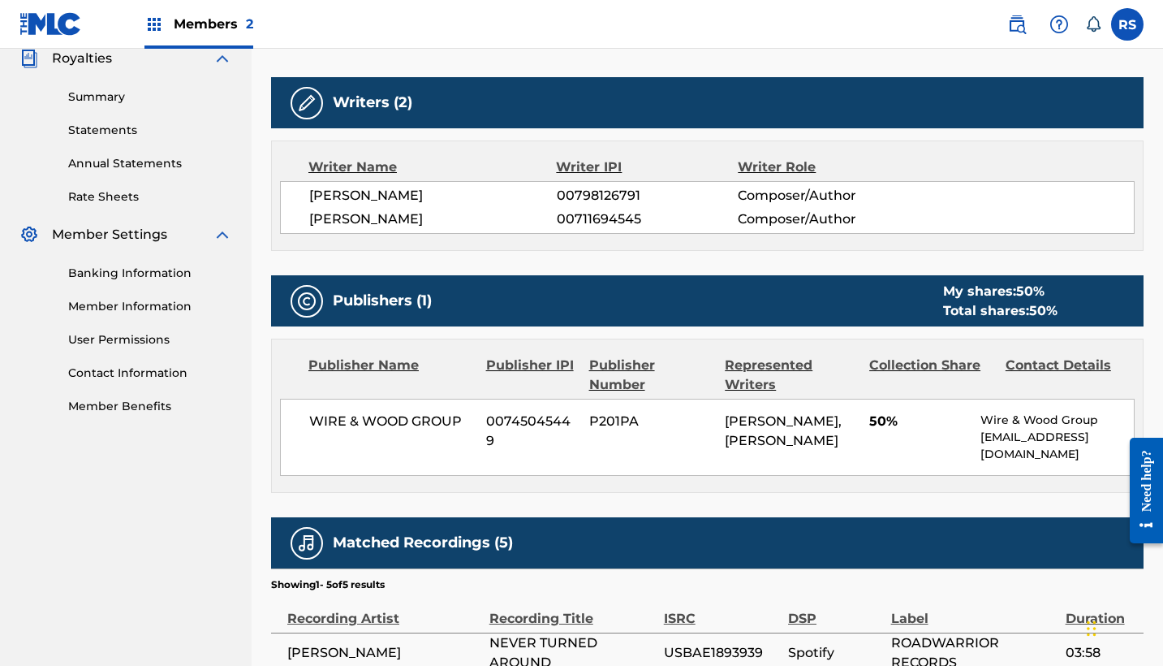
scroll to position [497, 1]
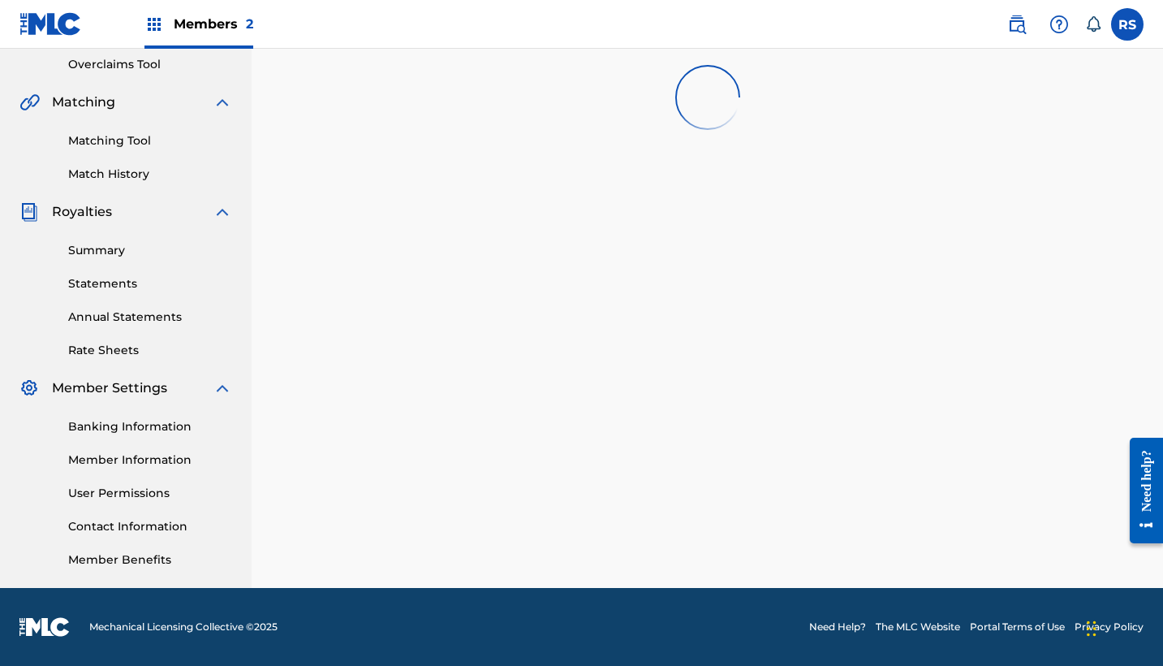
scroll to position [265, 0]
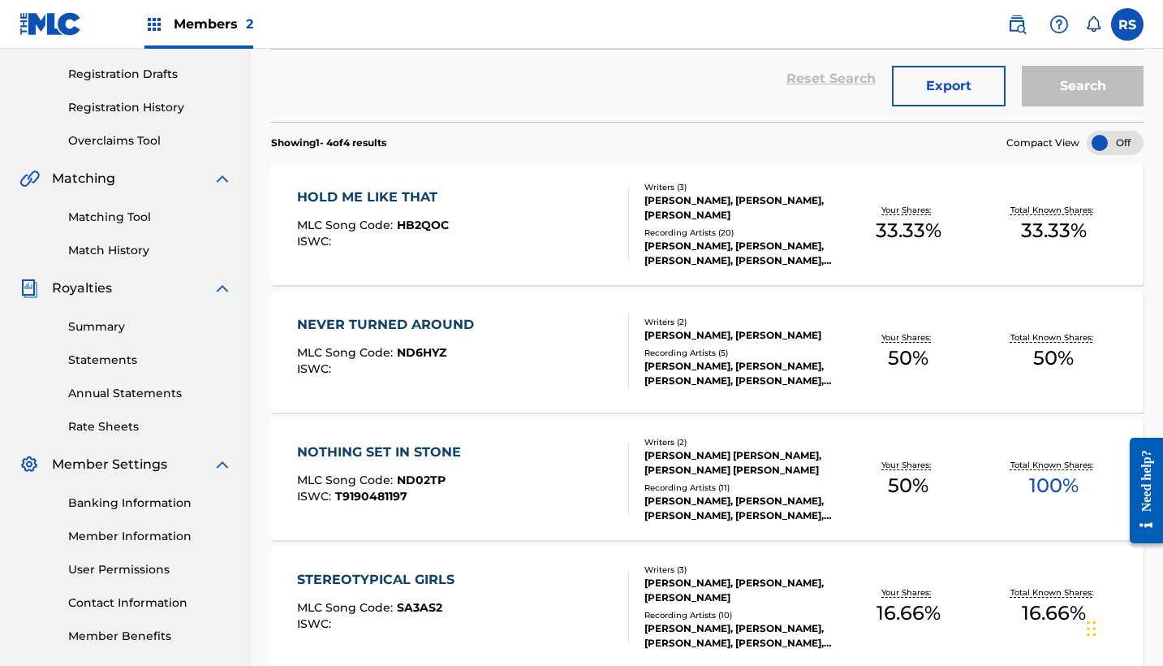
click at [534, 248] on div "HOLD ME LIKE THAT MLC Song Code : HB2QOC ISWC :" at bounding box center [463, 223] width 332 height 73
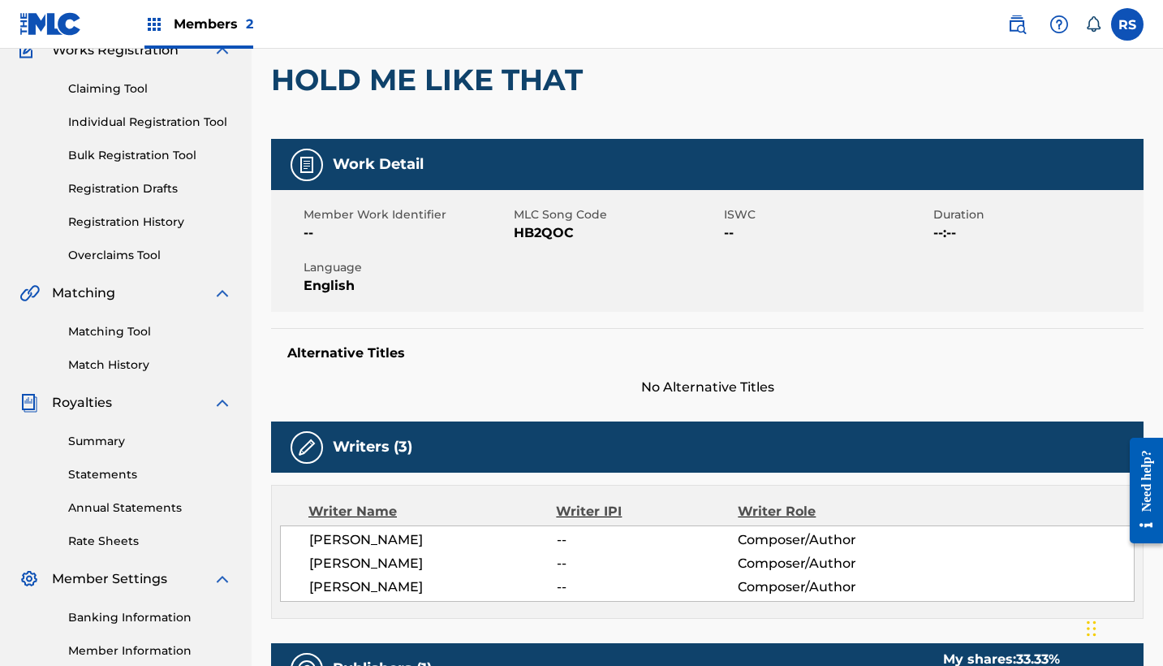
scroll to position [149, 0]
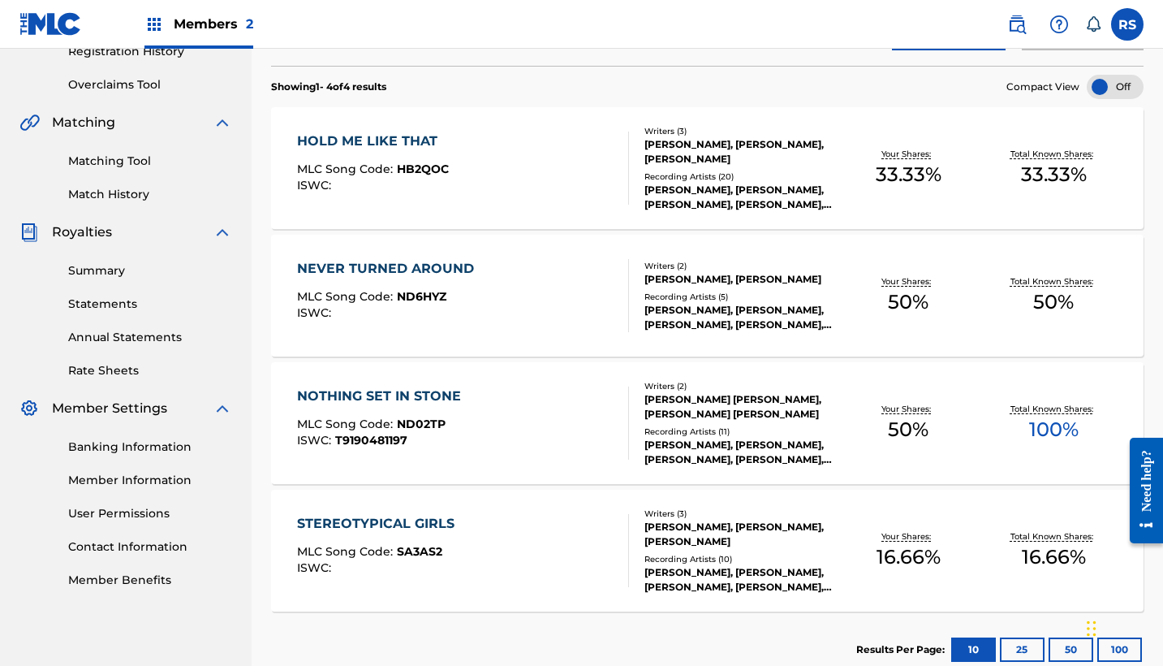
scroll to position [335, 0]
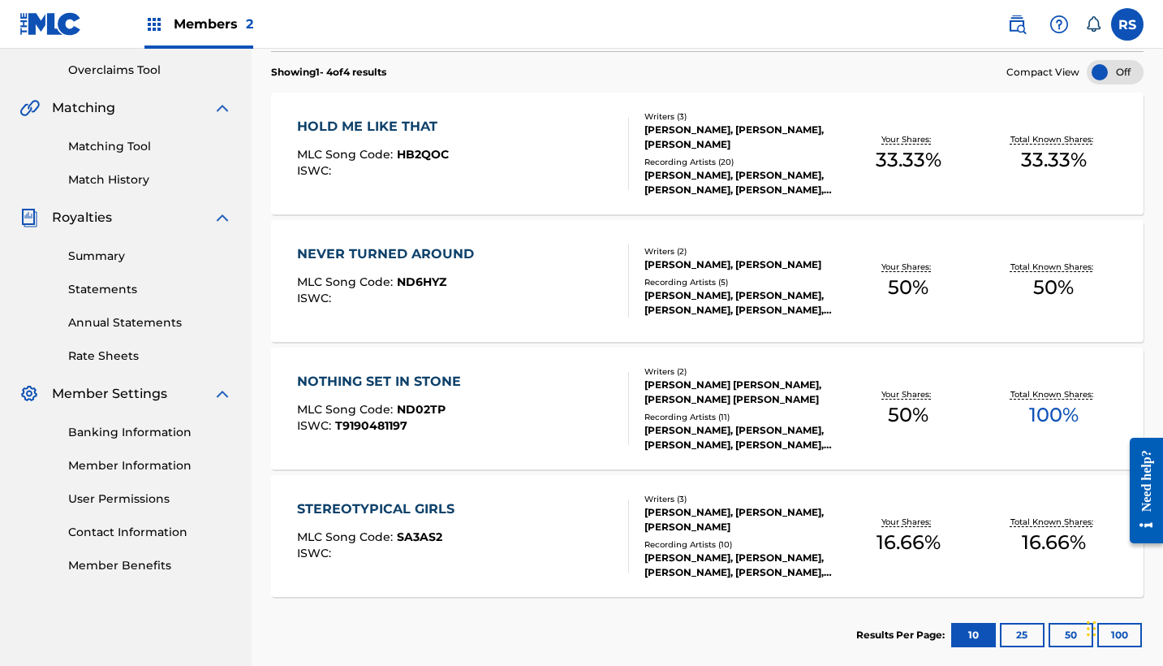
click at [436, 381] on div "NOTHING SET IN STONE" at bounding box center [383, 381] width 172 height 19
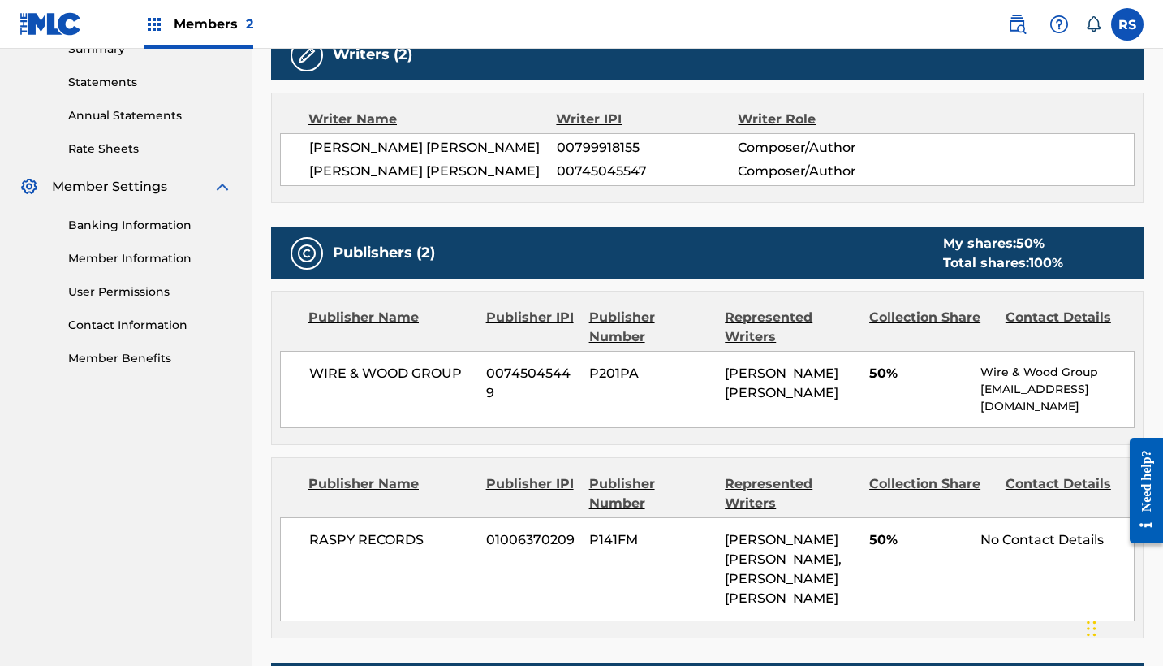
scroll to position [553, 0]
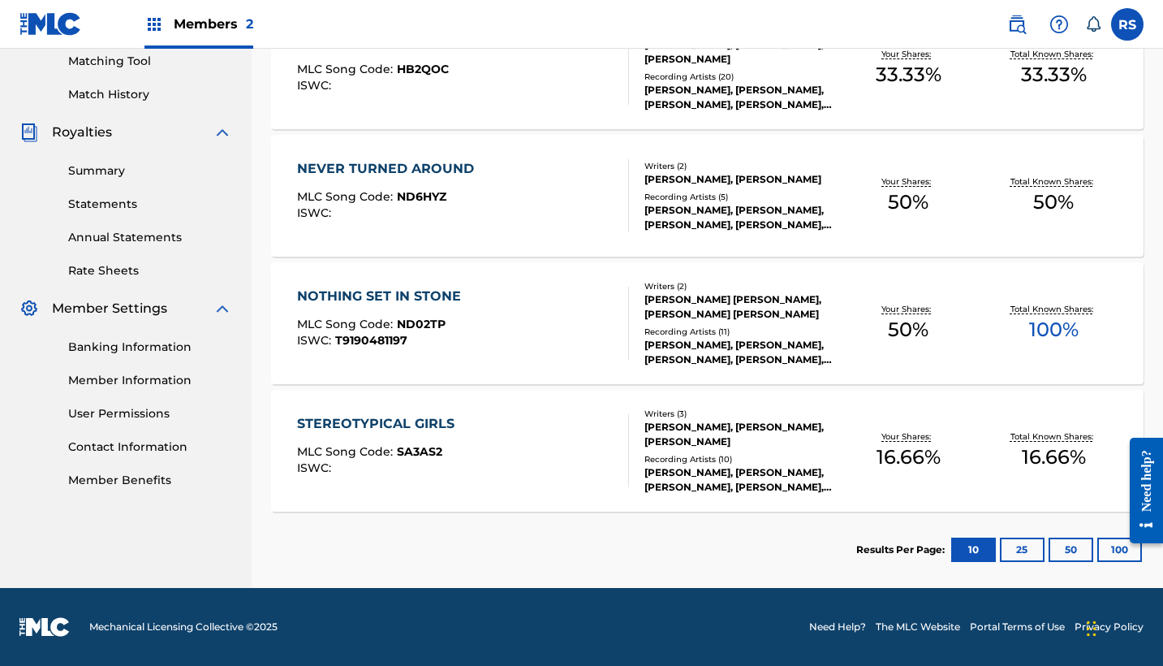
scroll to position [420, 0]
click at [416, 448] on span "SA3AS2" at bounding box center [419, 451] width 45 height 15
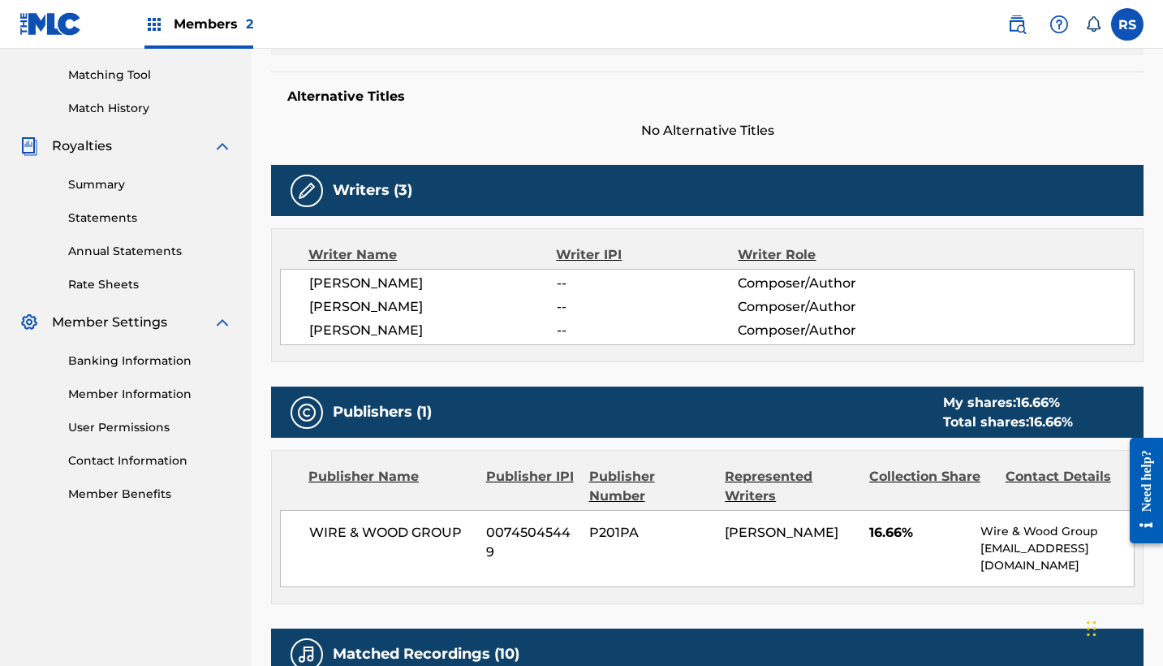
scroll to position [405, 0]
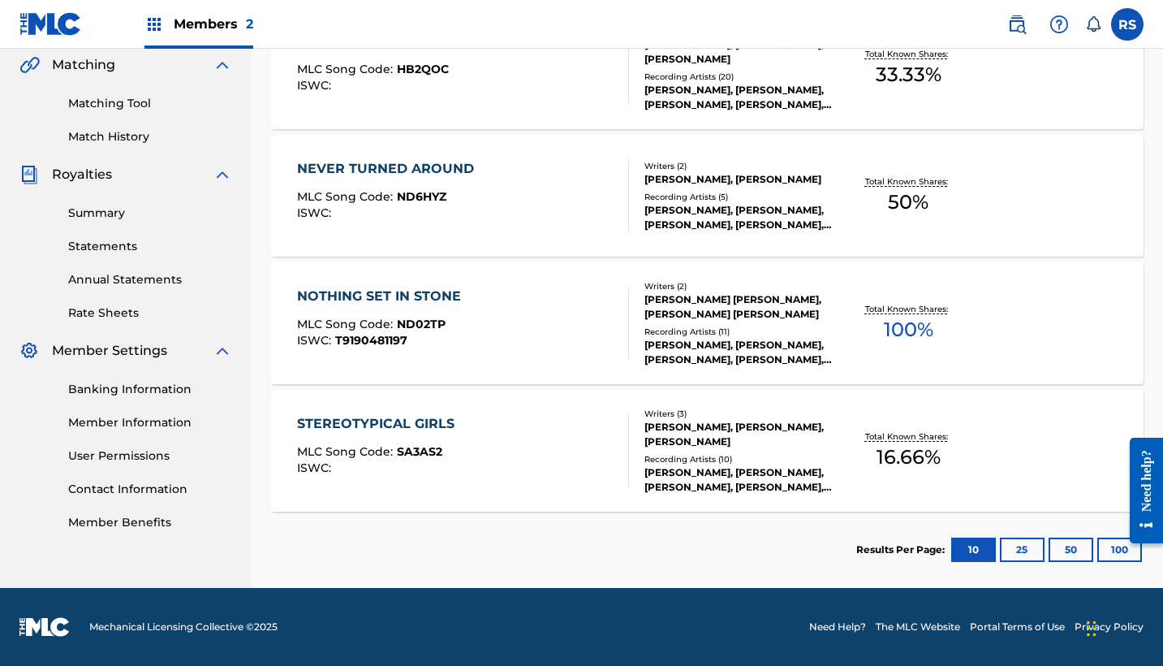
scroll to position [341, 0]
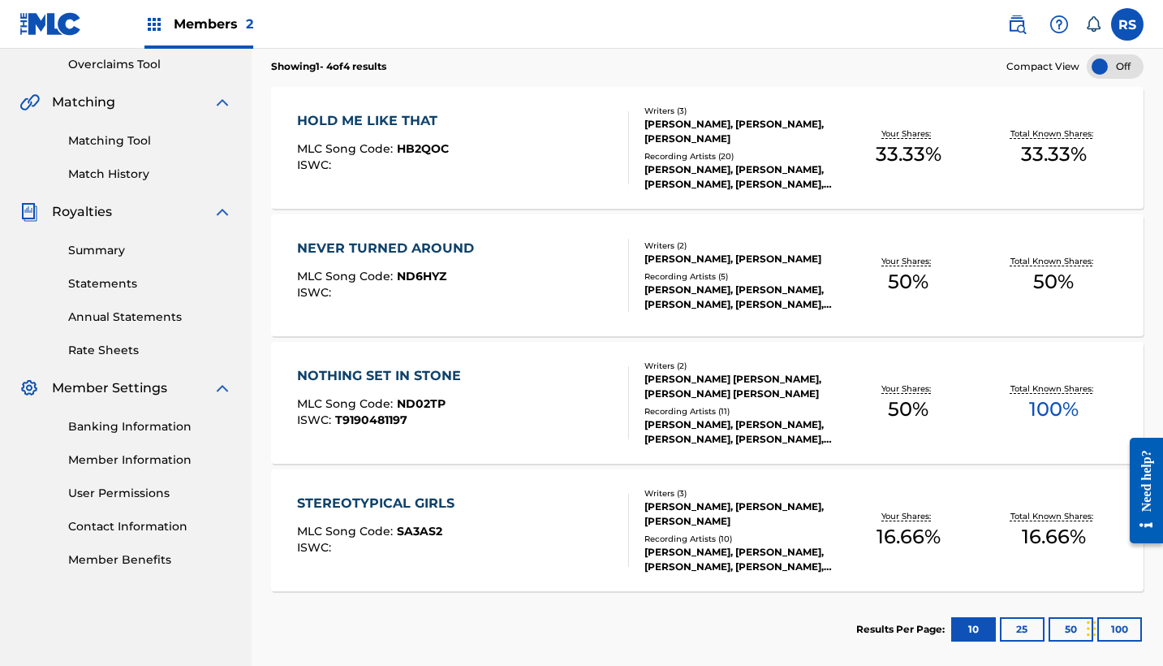
click at [1062, 634] on button "50" at bounding box center [1071, 629] width 45 height 24
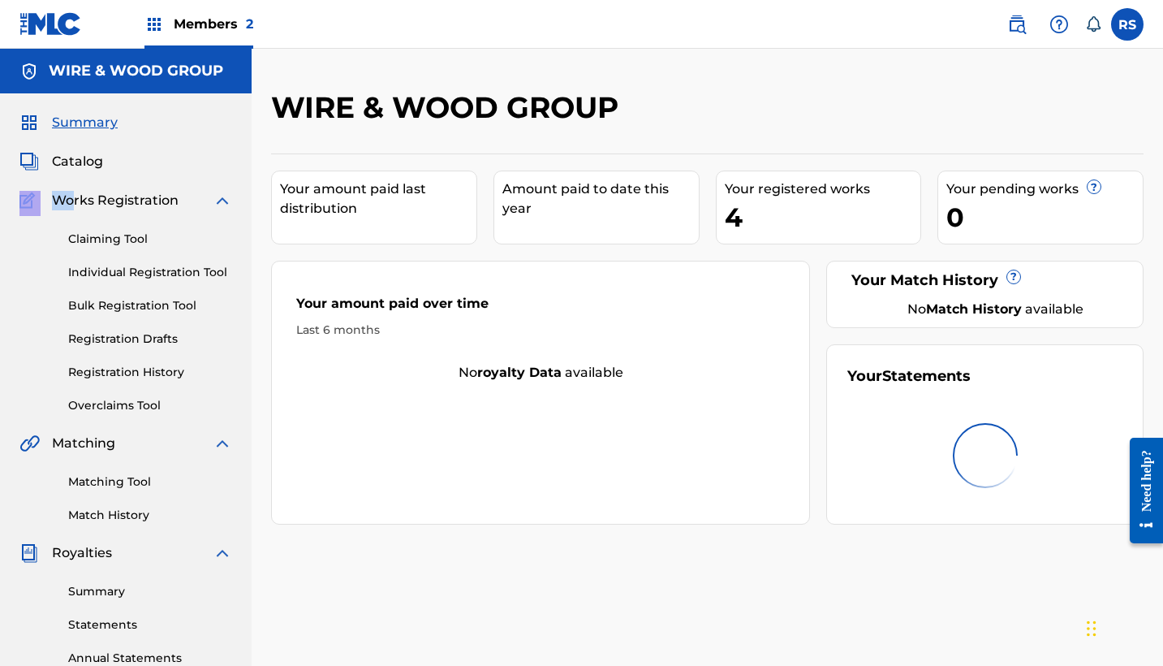
drag, startPoint x: 76, startPoint y: 177, endPoint x: 75, endPoint y: 193, distance: 16.3
click at [75, 193] on div "Summary Catalog Works Registration Claiming Tool Individual Registration Tool B…" at bounding box center [126, 510] width 252 height 835
click at [78, 152] on span "Catalog" at bounding box center [77, 161] width 51 height 19
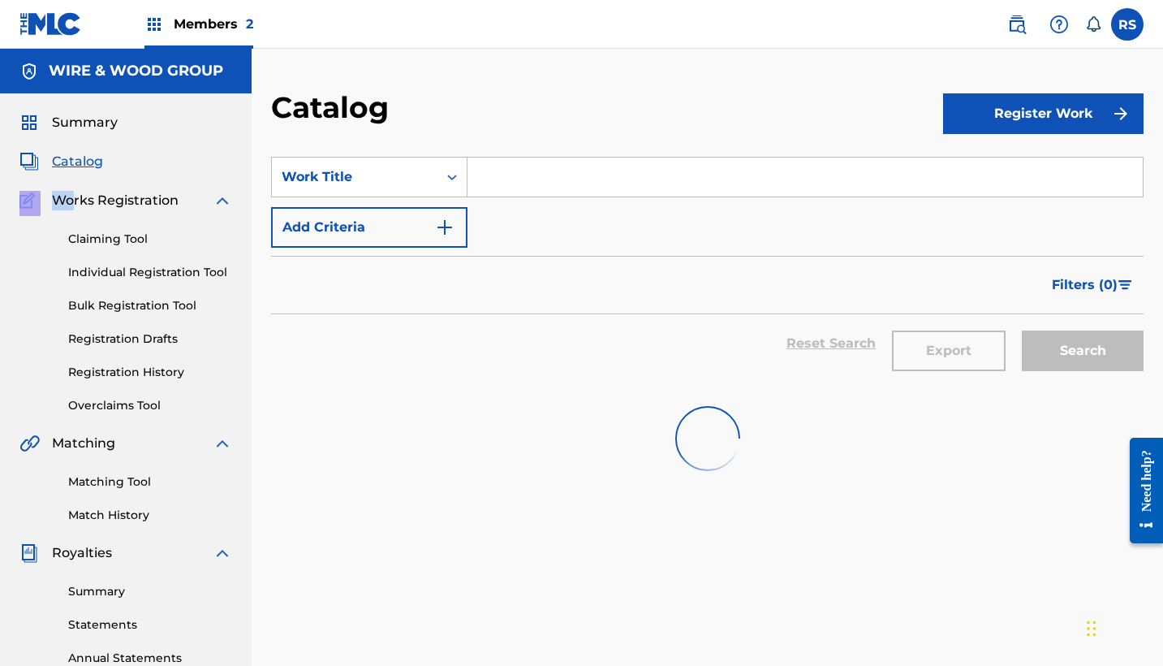
click at [100, 231] on link "Claiming Tool" at bounding box center [150, 239] width 164 height 17
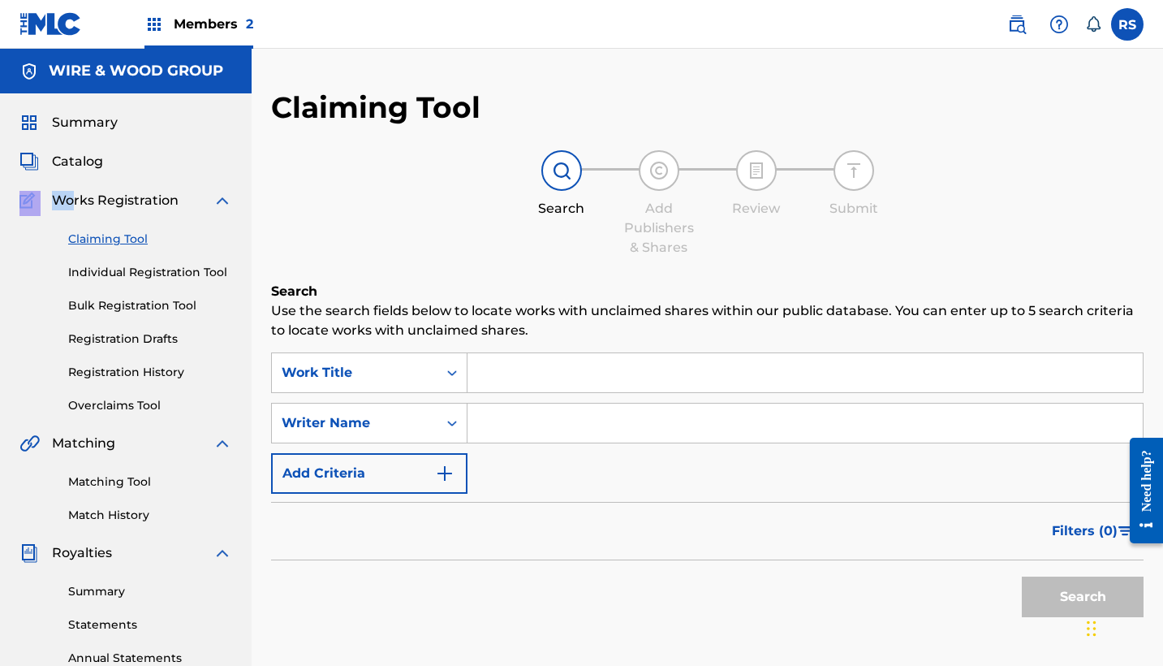
click at [85, 170] on span "Catalog" at bounding box center [77, 161] width 51 height 19
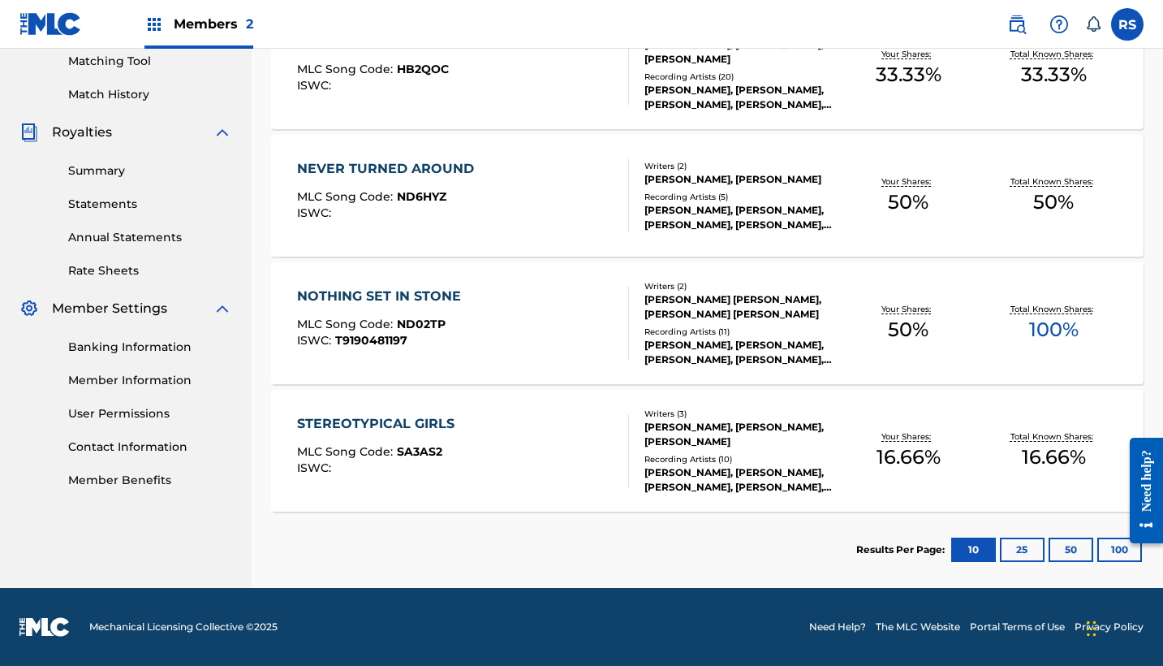
scroll to position [420, 0]
